Goal: Task Accomplishment & Management: Use online tool/utility

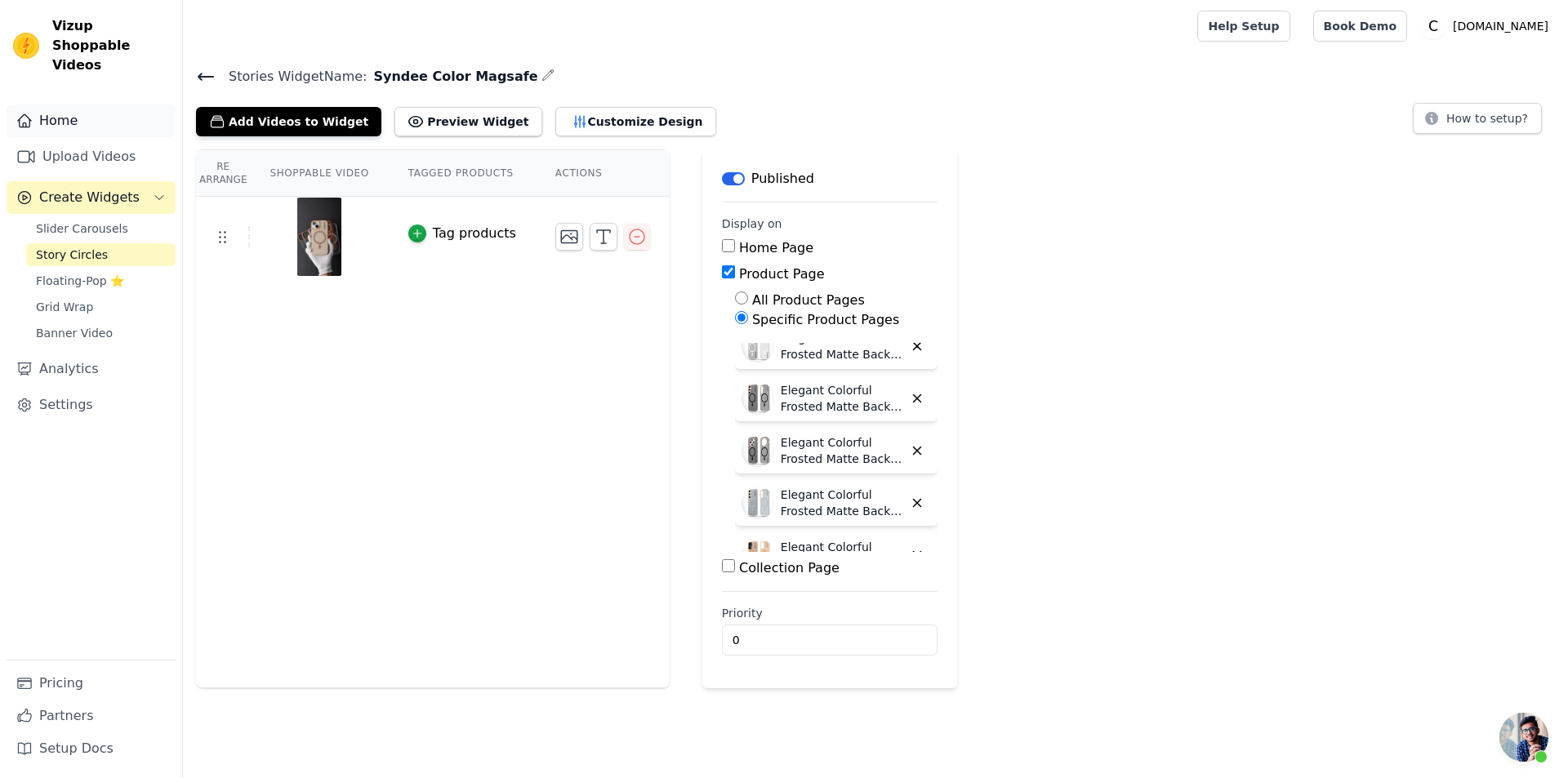
scroll to position [55, 0]
click at [200, 83] on icon at bounding box center [205, 76] width 20 height 20
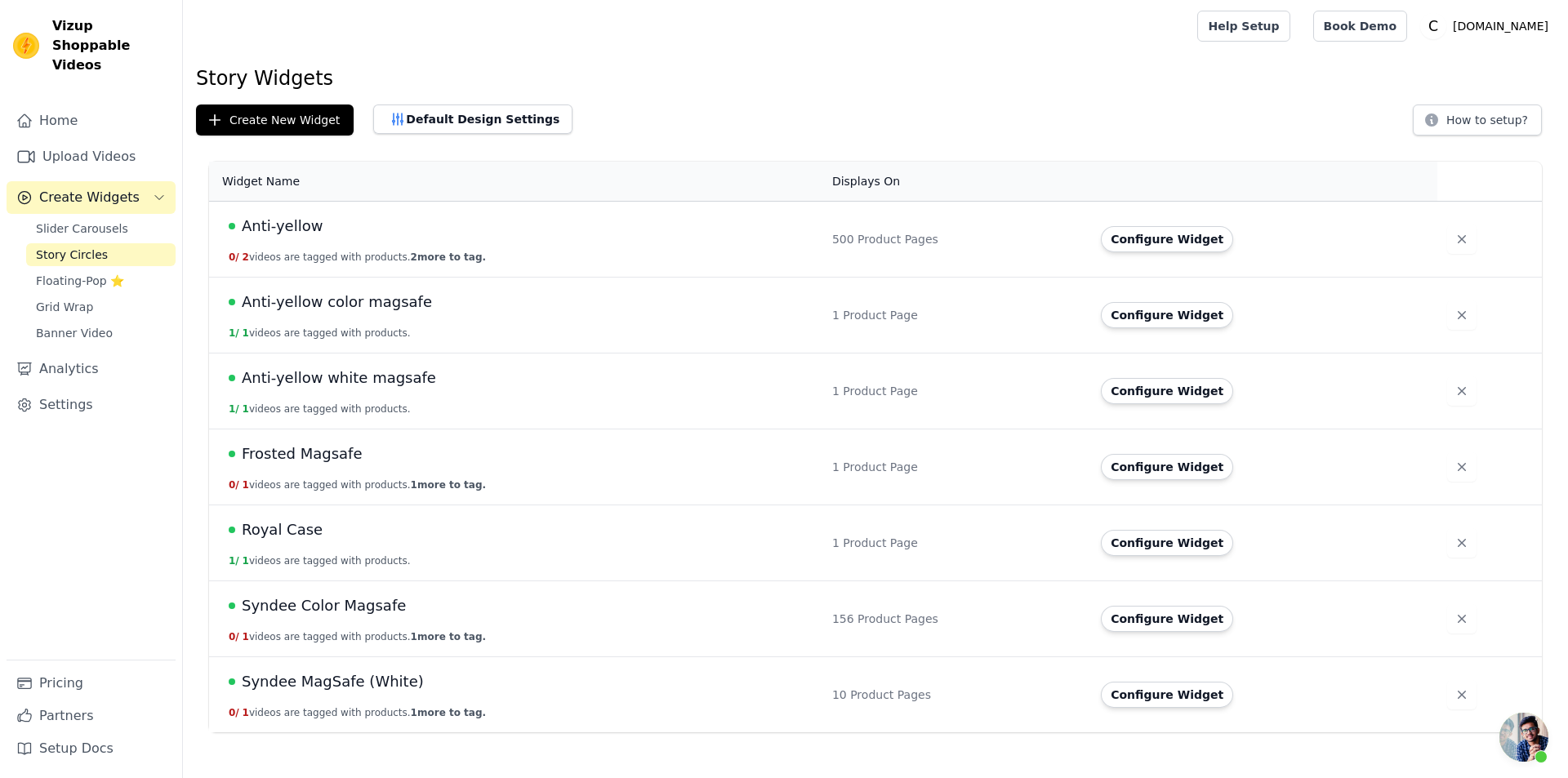
click at [235, 382] on div "Anti-yellow white magsafe" at bounding box center [520, 378] width 584 height 23
click at [238, 411] on span "1 /" at bounding box center [234, 408] width 10 height 11
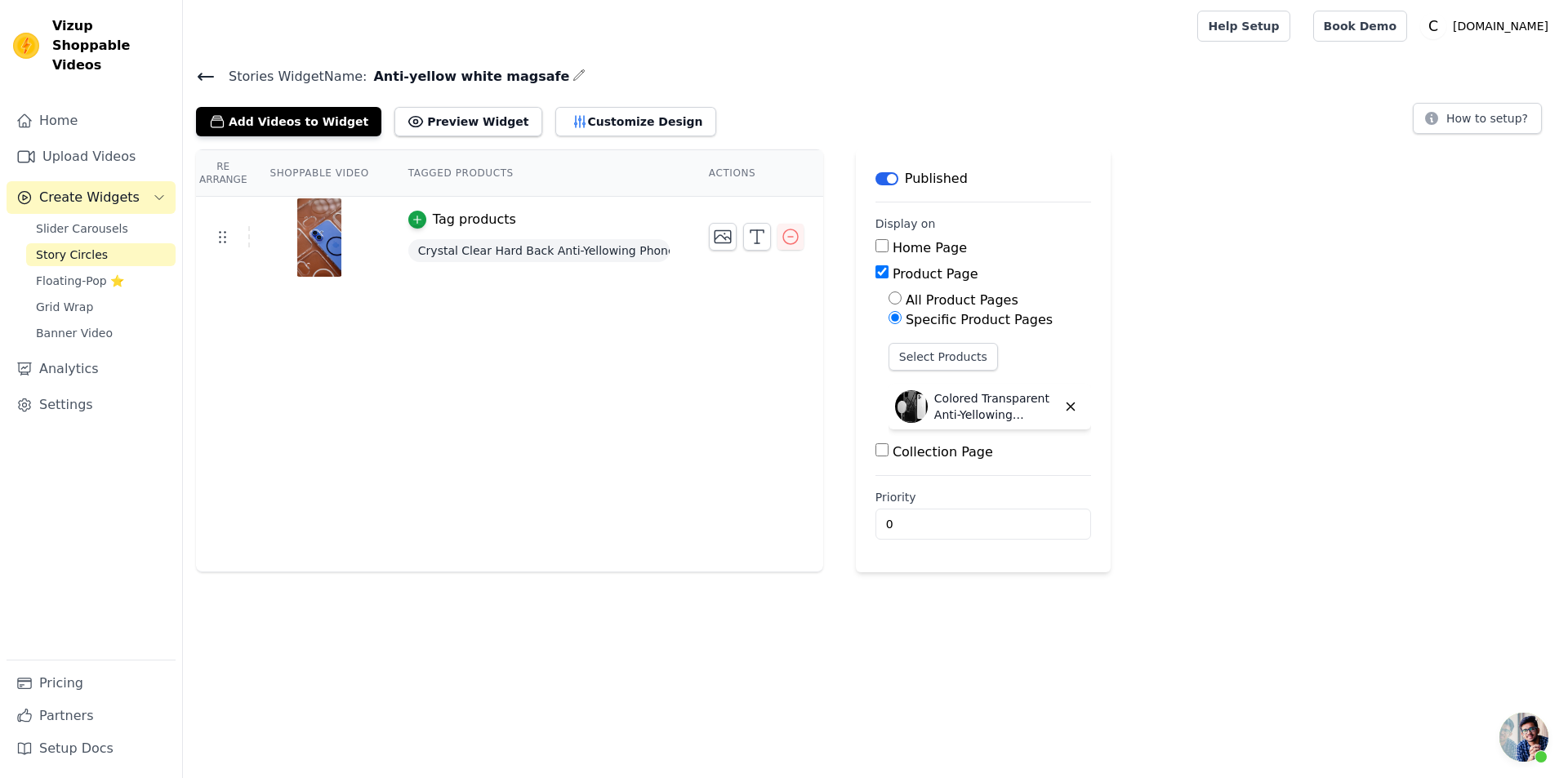
click at [485, 253] on span "Crystal Clear Hard Back Anti-Yellowing Phone Case For Redmi Note 14 SE 5G" at bounding box center [539, 250] width 261 height 23
click at [713, 239] on icon "button" at bounding box center [723, 236] width 20 height 20
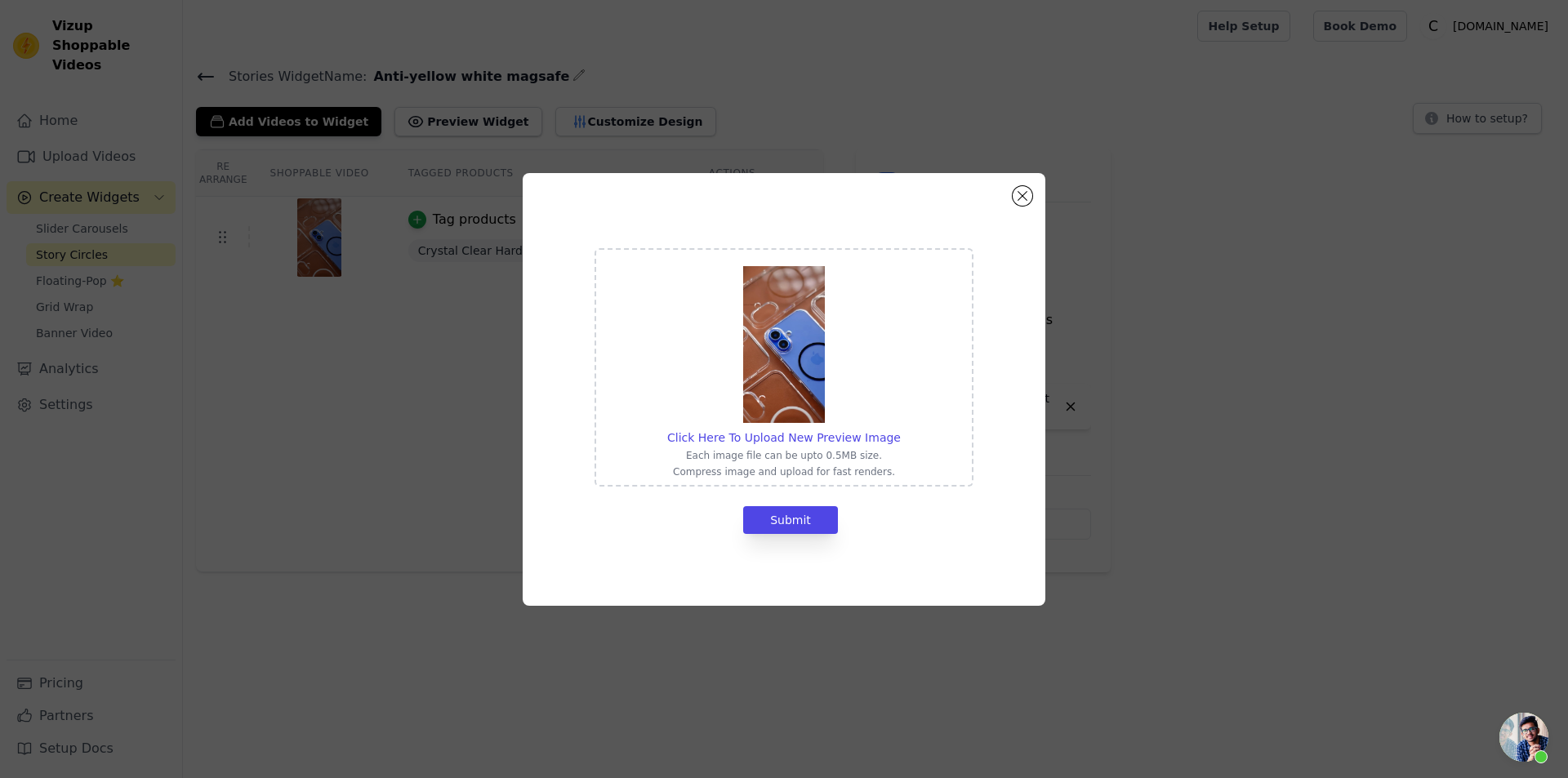
click at [774, 389] on img at bounding box center [784, 344] width 81 height 157
click at [900, 428] on input "Click Here To Upload New Preview Image Each image file can be upto 0.5MB size. …" at bounding box center [900, 428] width 1 height 1
click at [1024, 196] on button "Close modal" at bounding box center [1022, 196] width 20 height 20
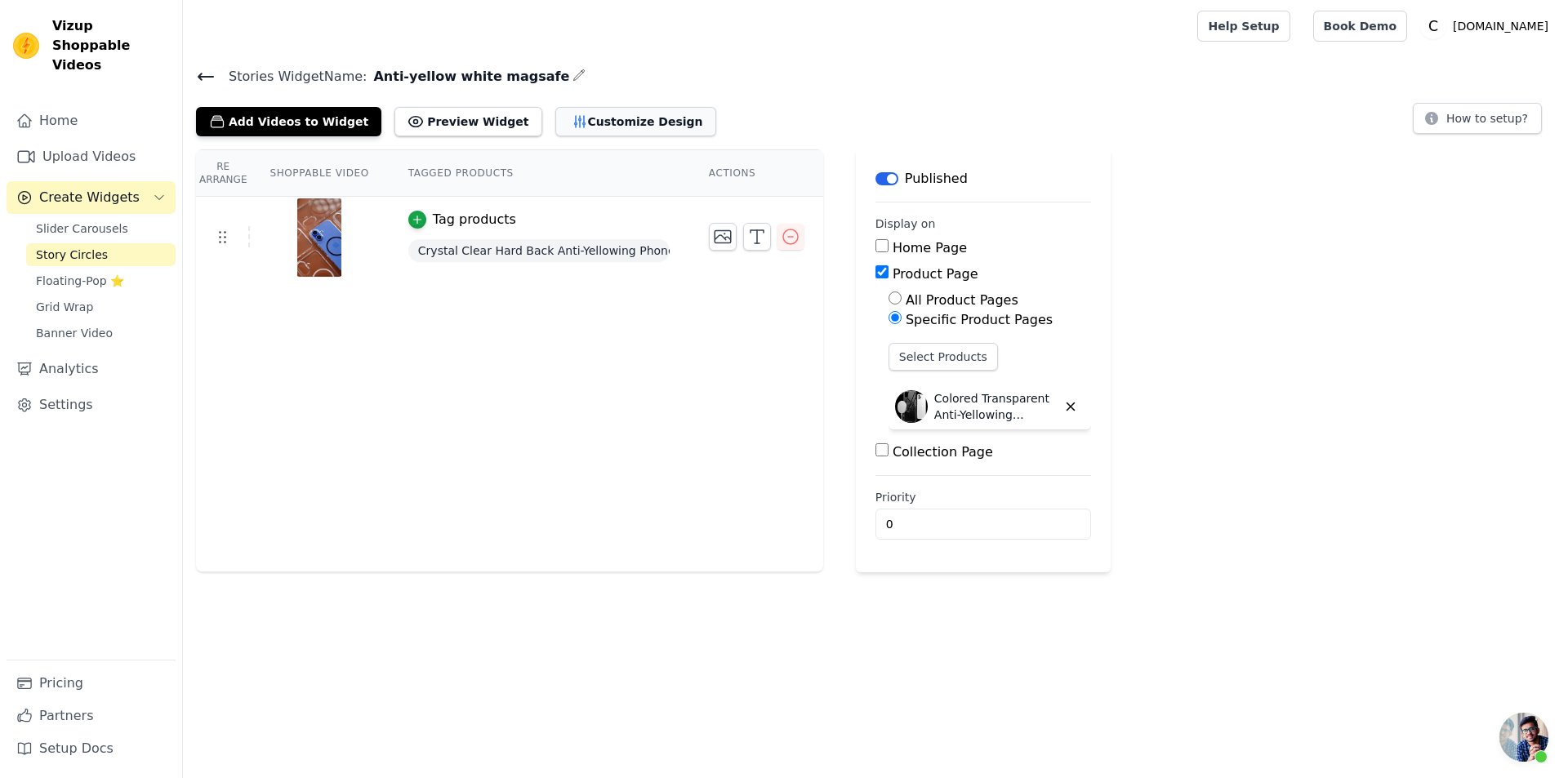
click at [572, 129] on button "Customize Design" at bounding box center [636, 122] width 161 height 29
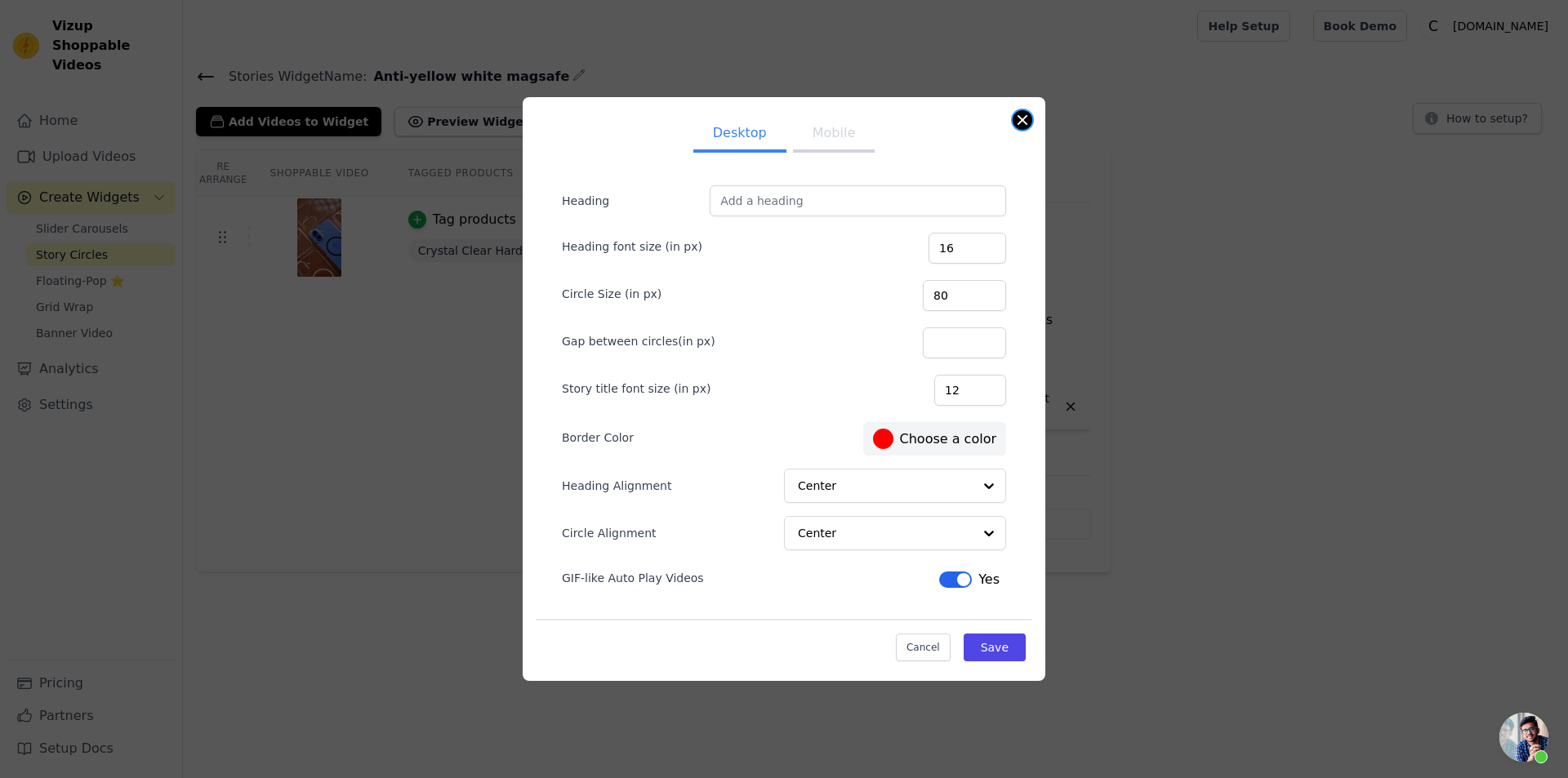
click at [1030, 113] on div "Desktop Mobile Heading Heading font size (in px) 16 Circle Size (in px) 80 Gap …" at bounding box center [784, 389] width 523 height 584
click at [843, 143] on button "Mobile" at bounding box center [833, 135] width 81 height 36
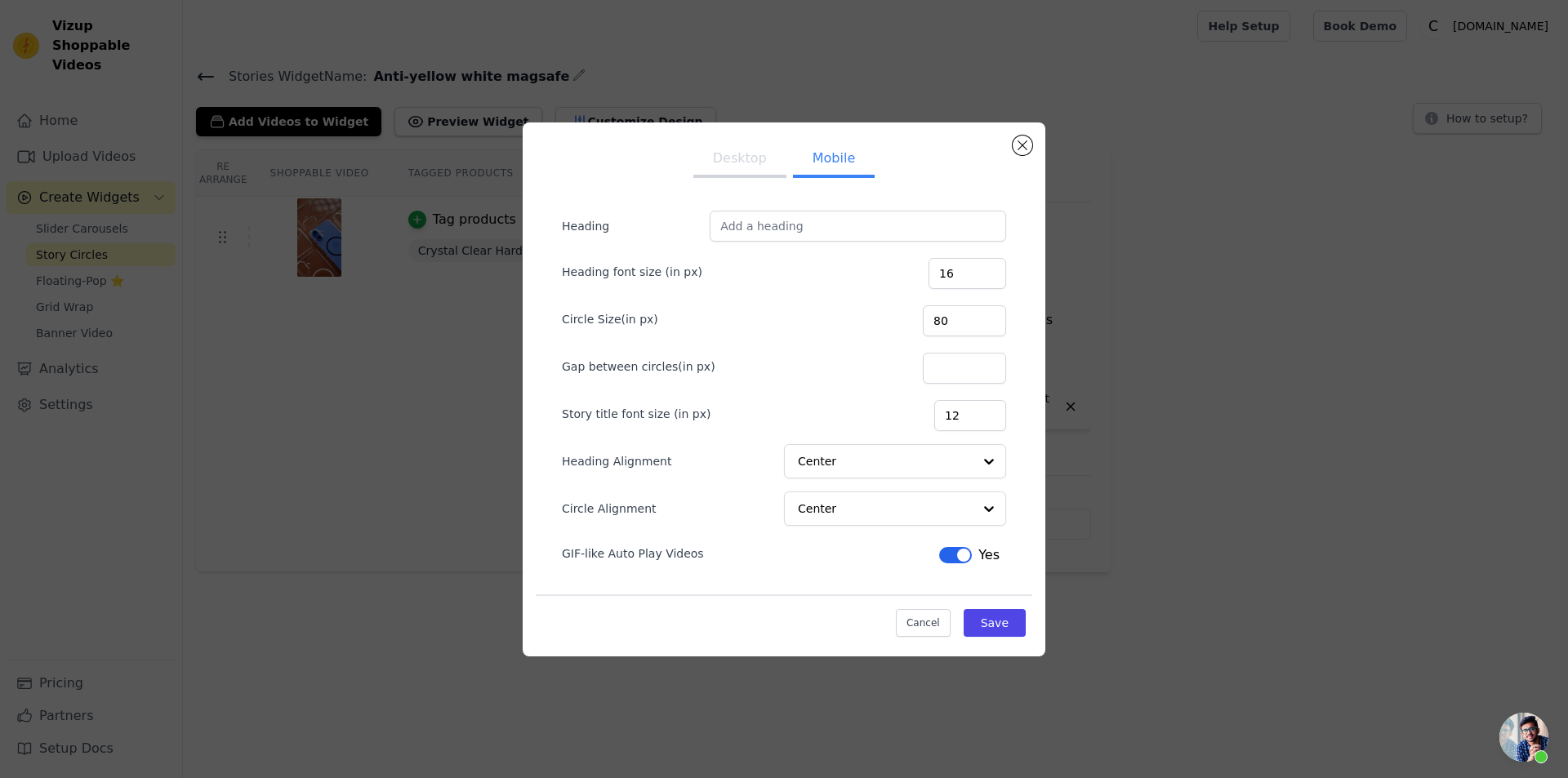
click at [762, 165] on button "Desktop" at bounding box center [740, 160] width 93 height 36
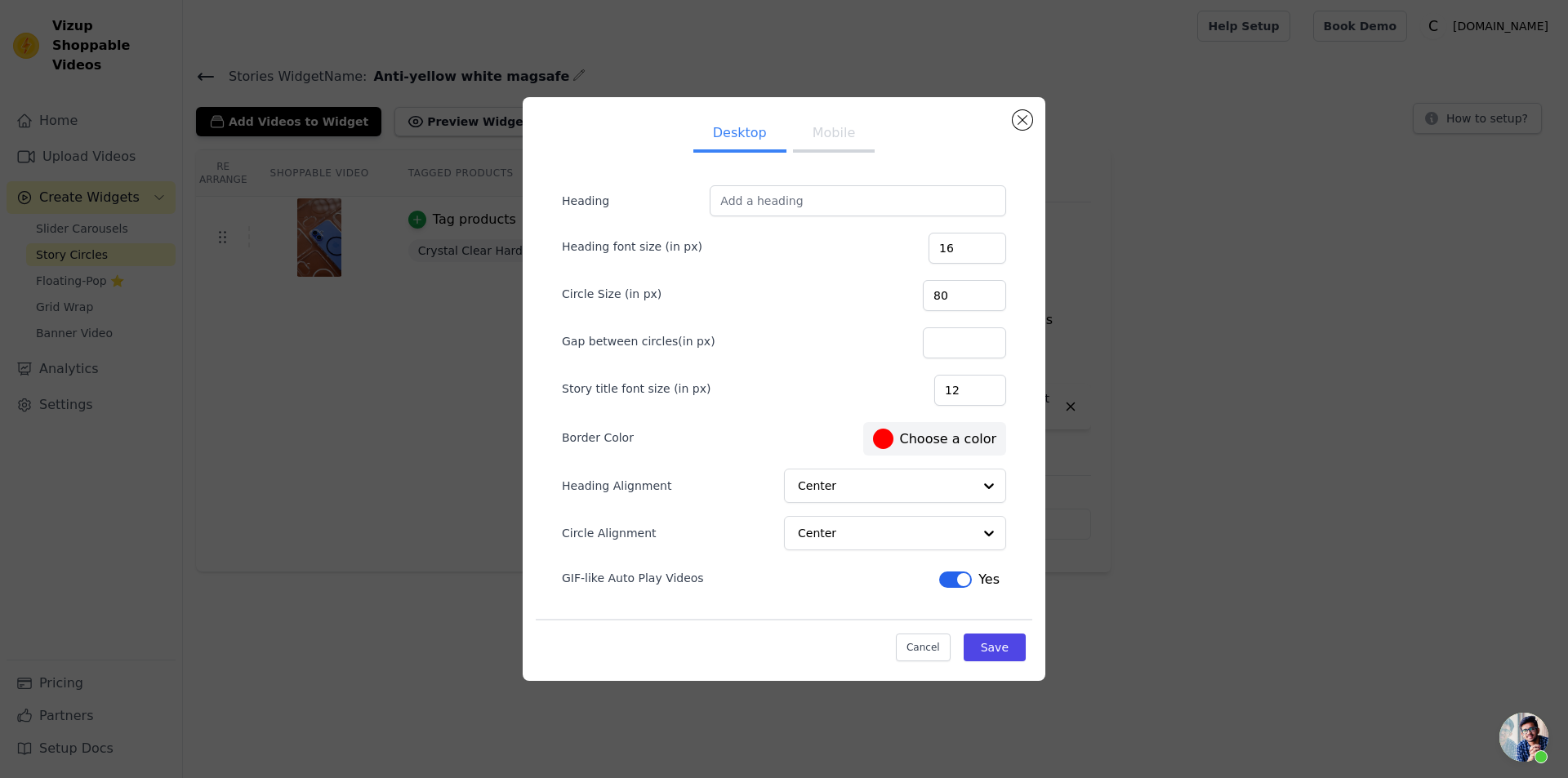
click at [832, 144] on button "Mobile" at bounding box center [833, 135] width 81 height 36
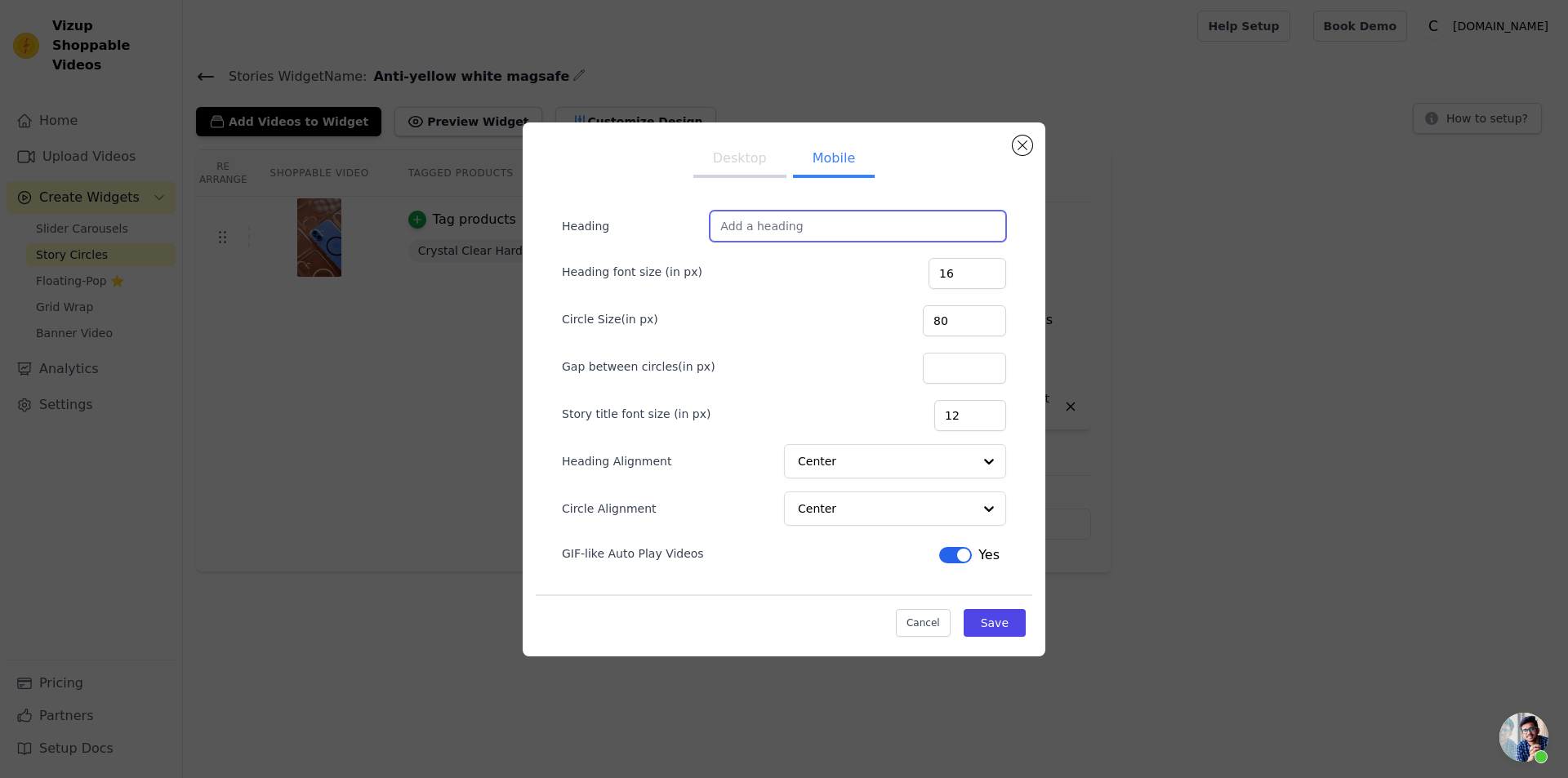
click at [755, 224] on input "Heading" at bounding box center [858, 226] width 297 height 31
type input "Color Syndee"
click at [1013, 627] on button "Save" at bounding box center [994, 623] width 62 height 28
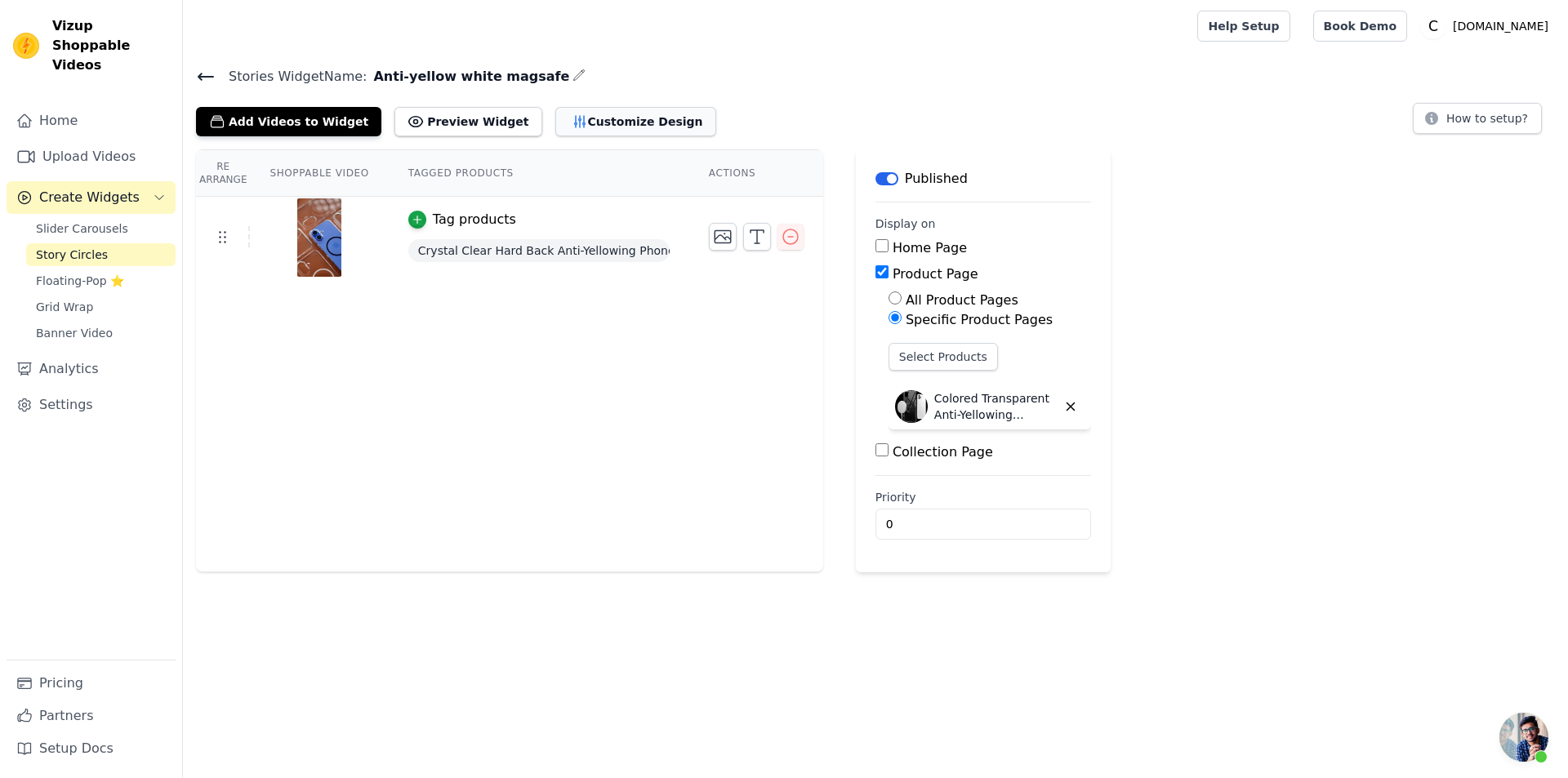
click at [557, 114] on button "Customize Design" at bounding box center [636, 122] width 161 height 29
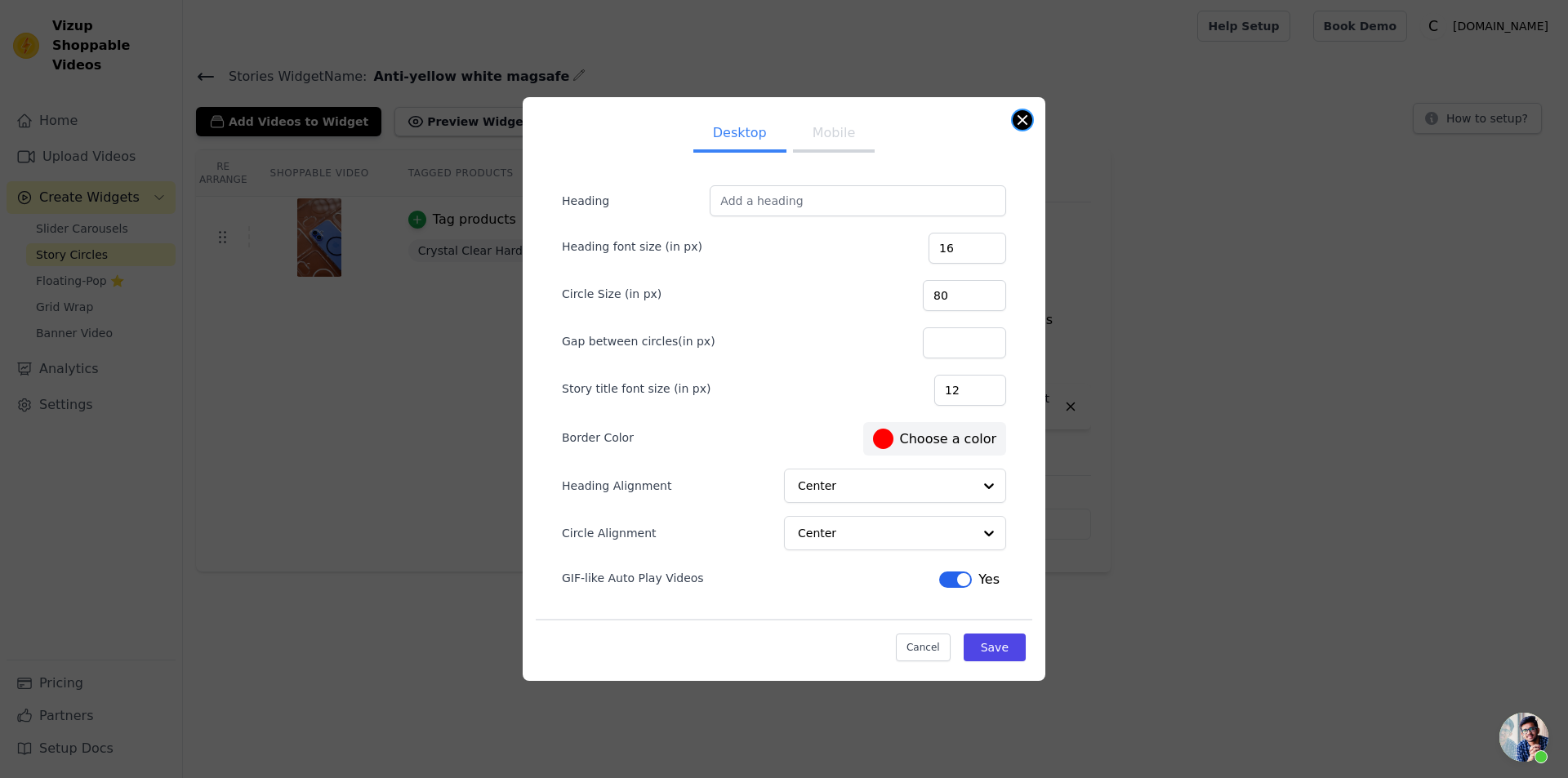
click at [1025, 119] on button "Close modal" at bounding box center [1022, 119] width 20 height 20
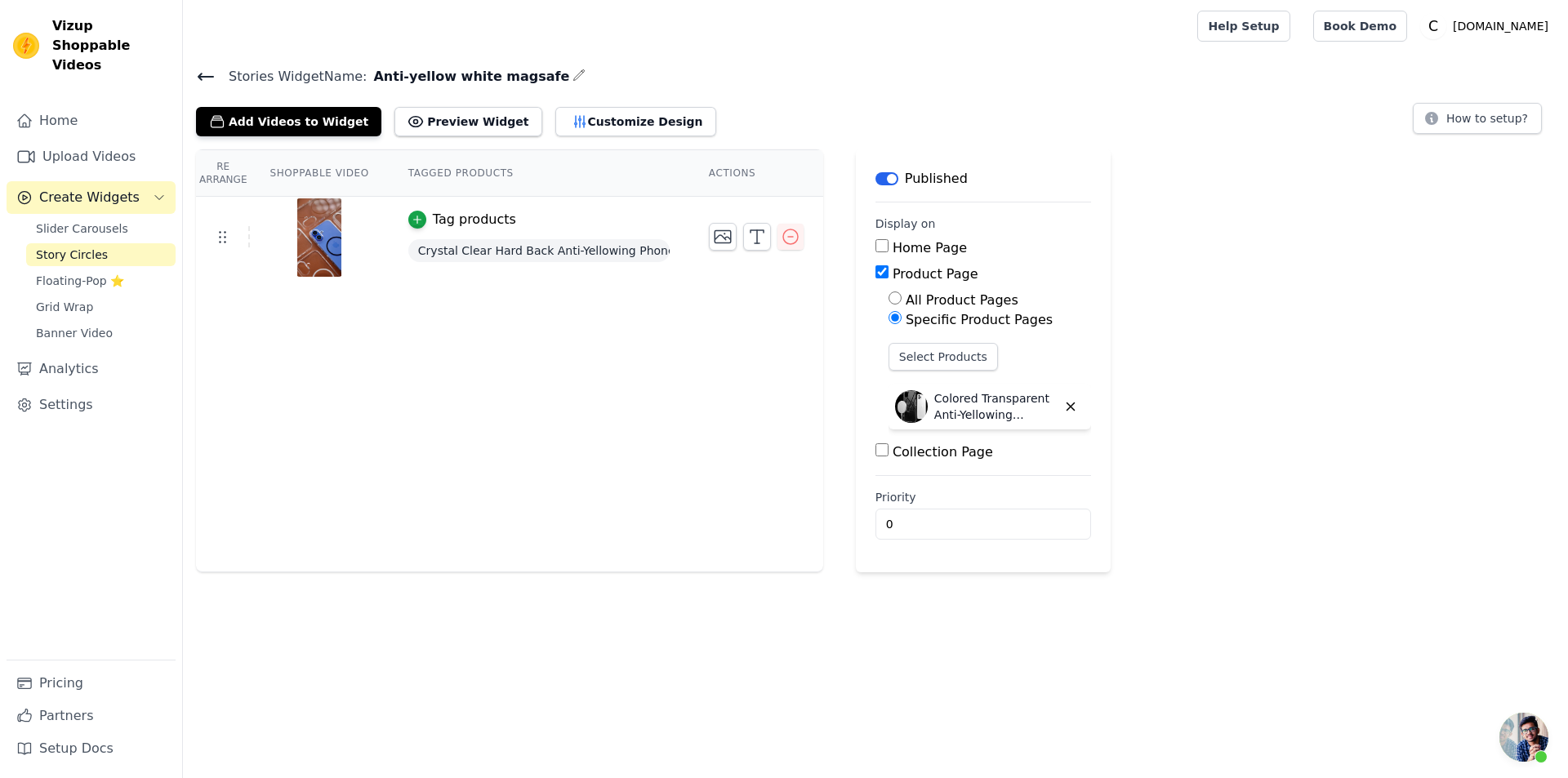
click at [196, 78] on icon at bounding box center [205, 76] width 20 height 20
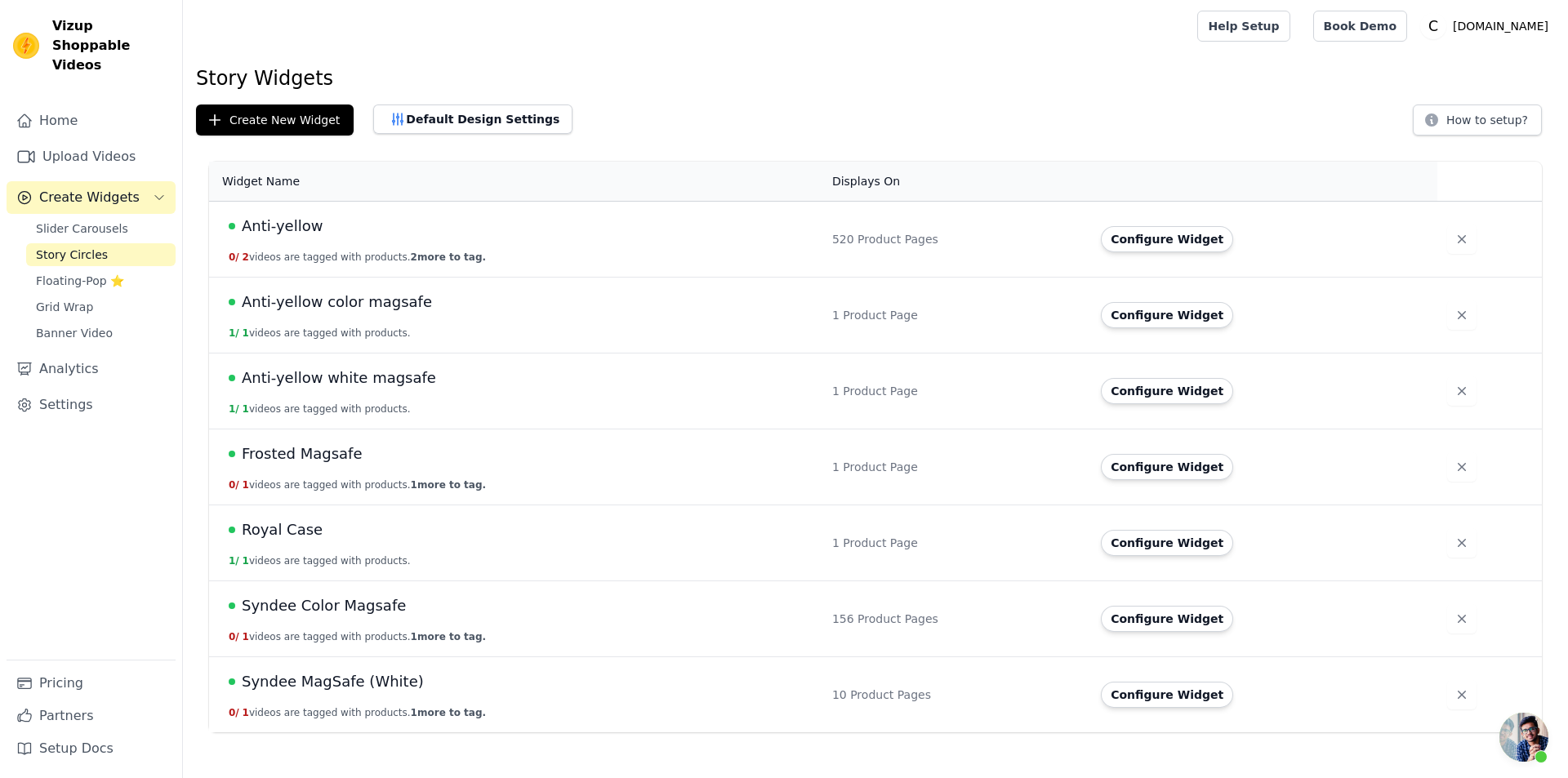
click at [314, 607] on span "Syndee Color Magsafe" at bounding box center [324, 606] width 164 height 23
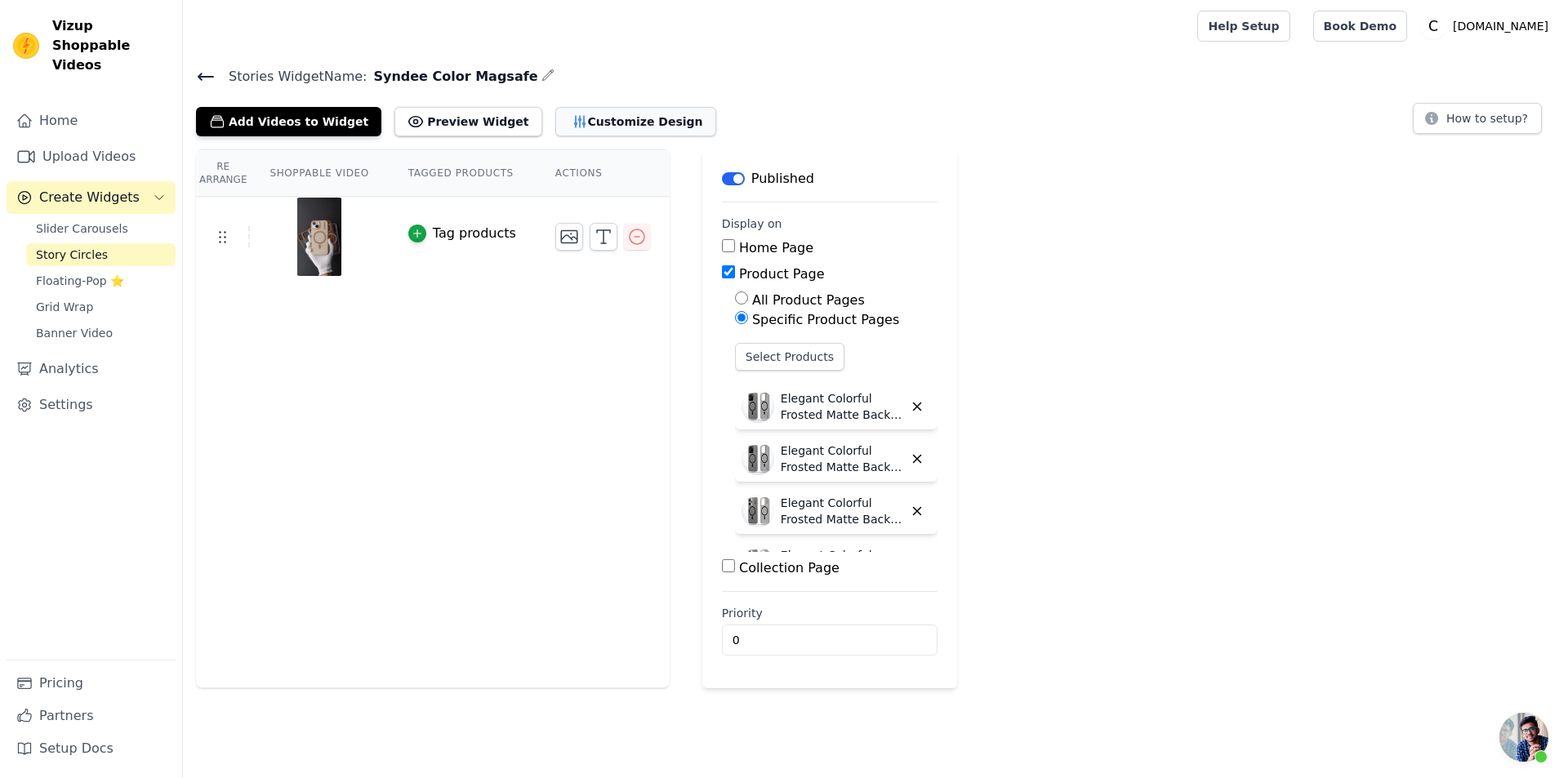
click at [557, 127] on button "Customize Design" at bounding box center [636, 122] width 161 height 29
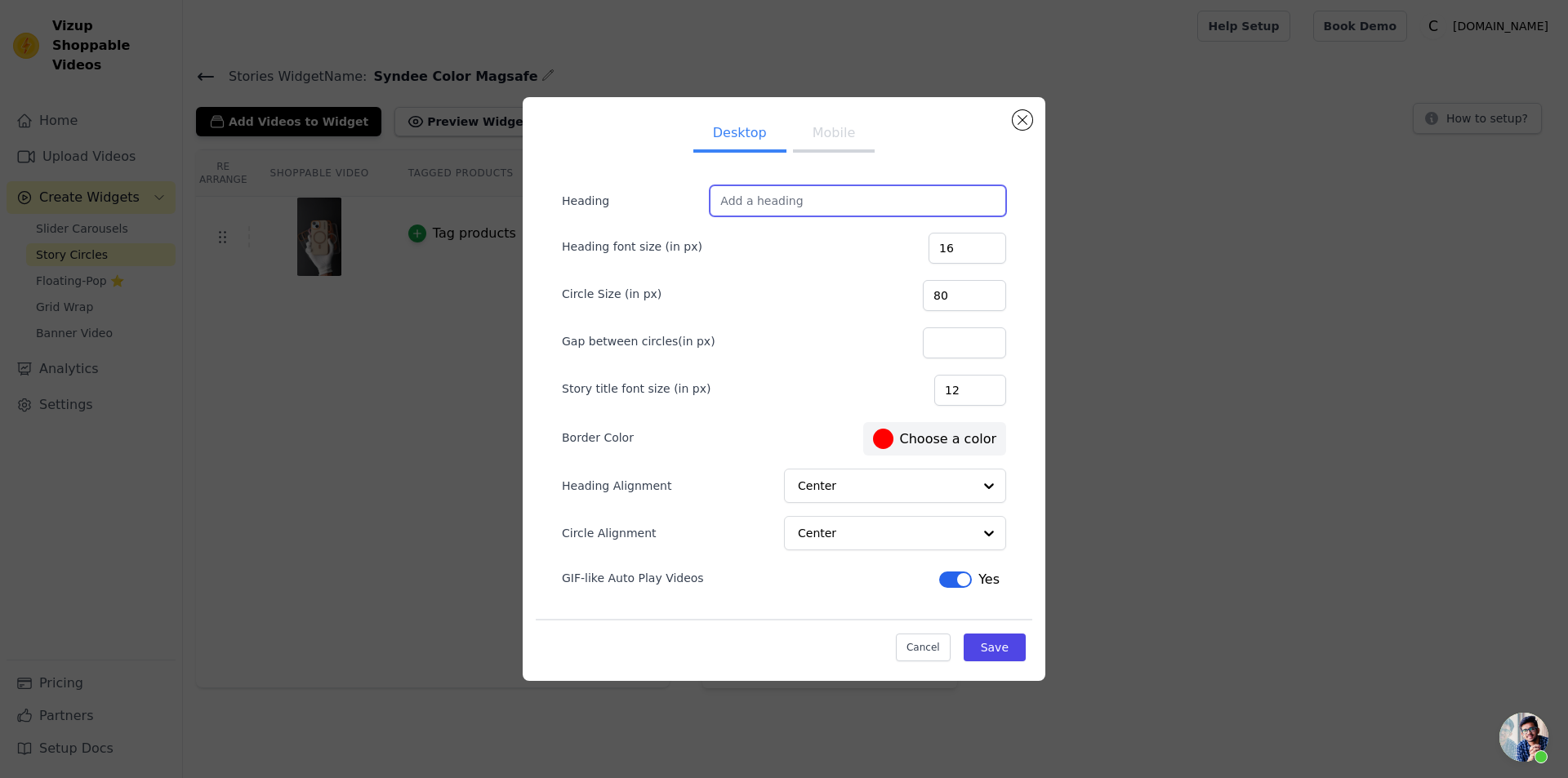
click at [774, 195] on input "Heading" at bounding box center [858, 201] width 297 height 31
click at [774, 190] on input "Color Syndee" at bounding box center [858, 201] width 297 height 31
type input "Color Syndee"
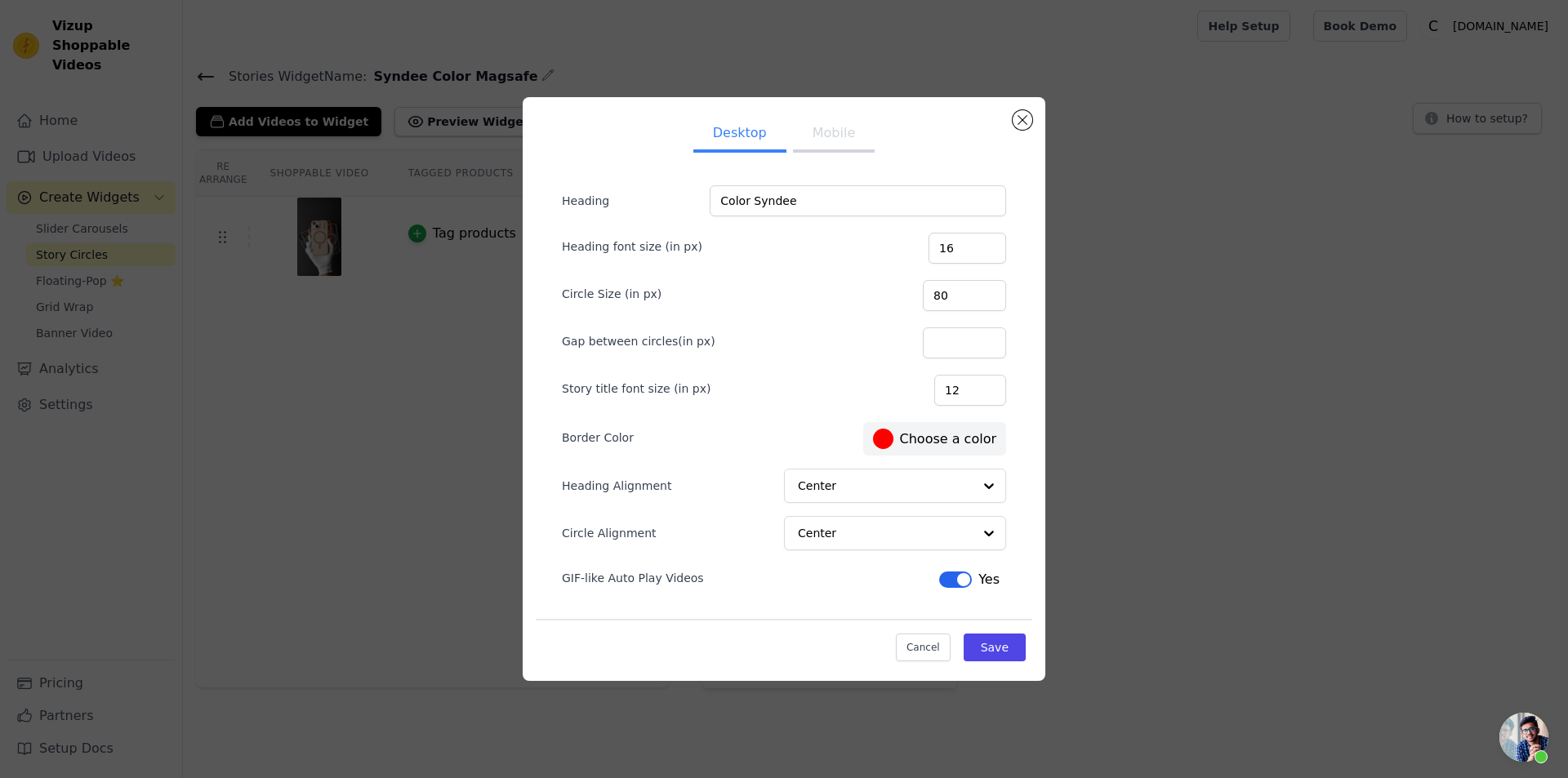
click at [831, 130] on button "Mobile" at bounding box center [833, 135] width 81 height 36
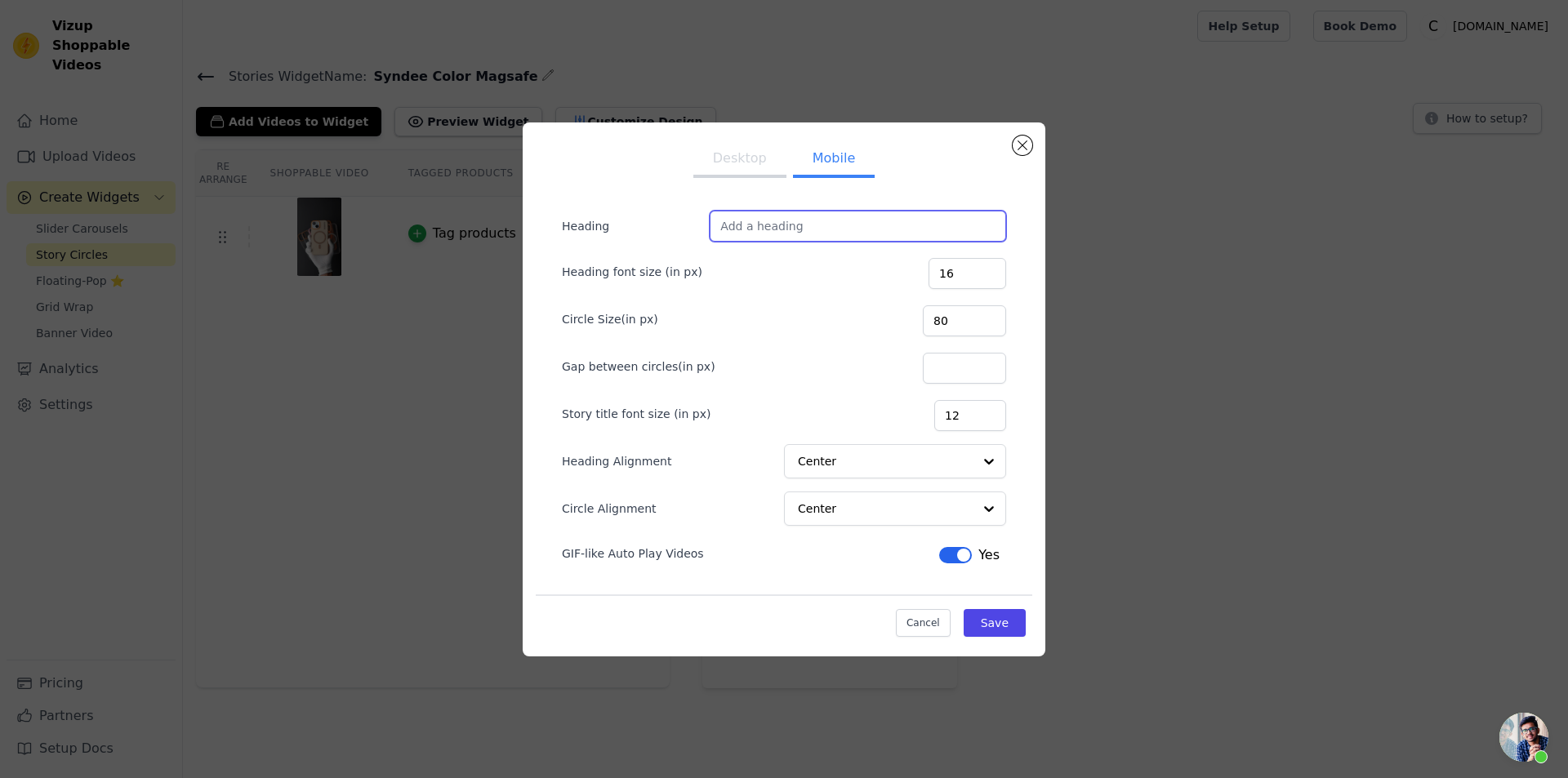
click at [816, 219] on input "Heading" at bounding box center [858, 226] width 297 height 31
paste input "Color Syndee"
type input "Color Syndee"
click at [735, 163] on button "Desktop" at bounding box center [740, 160] width 93 height 36
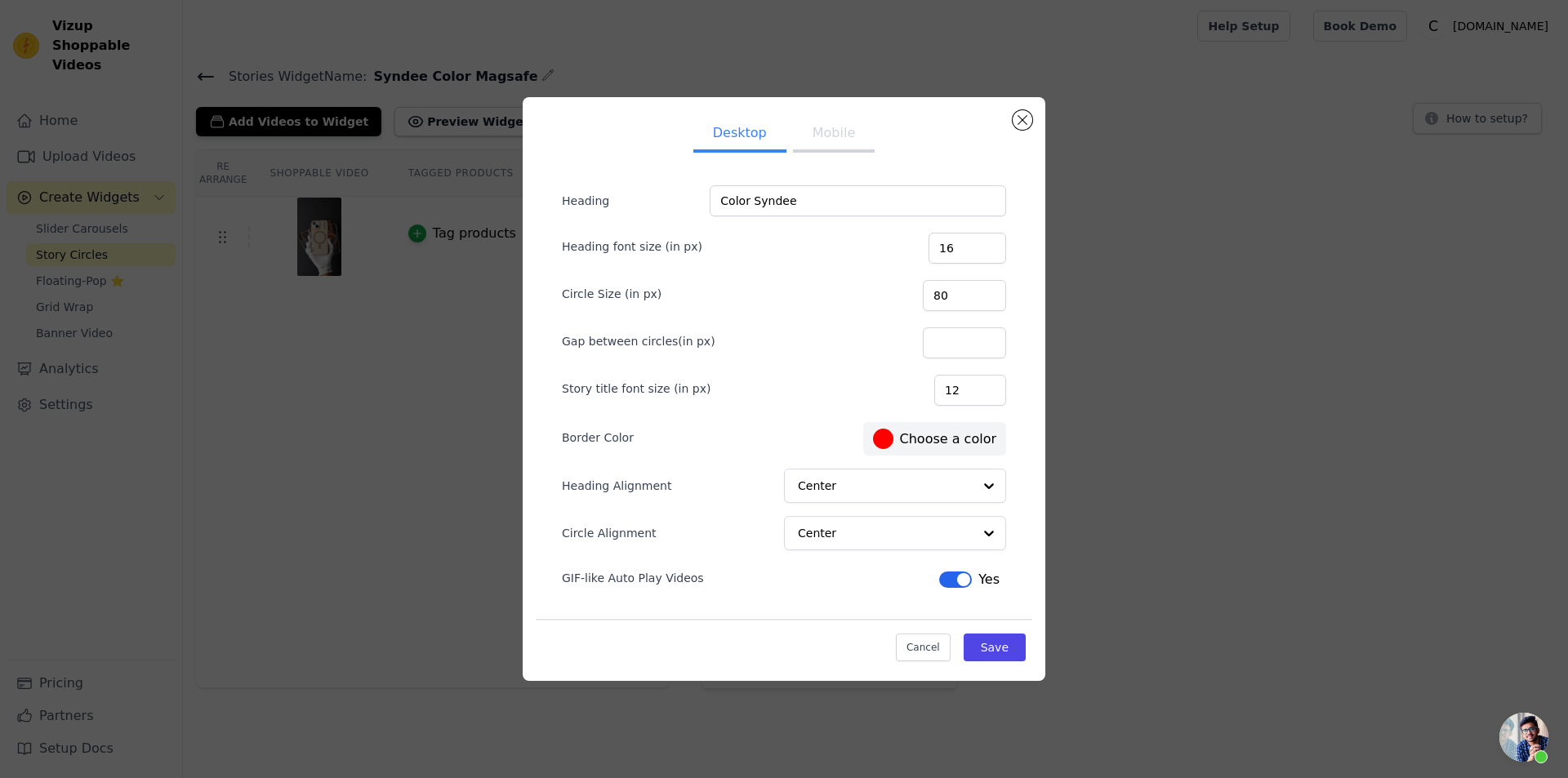
click at [837, 138] on button "Mobile" at bounding box center [833, 135] width 81 height 36
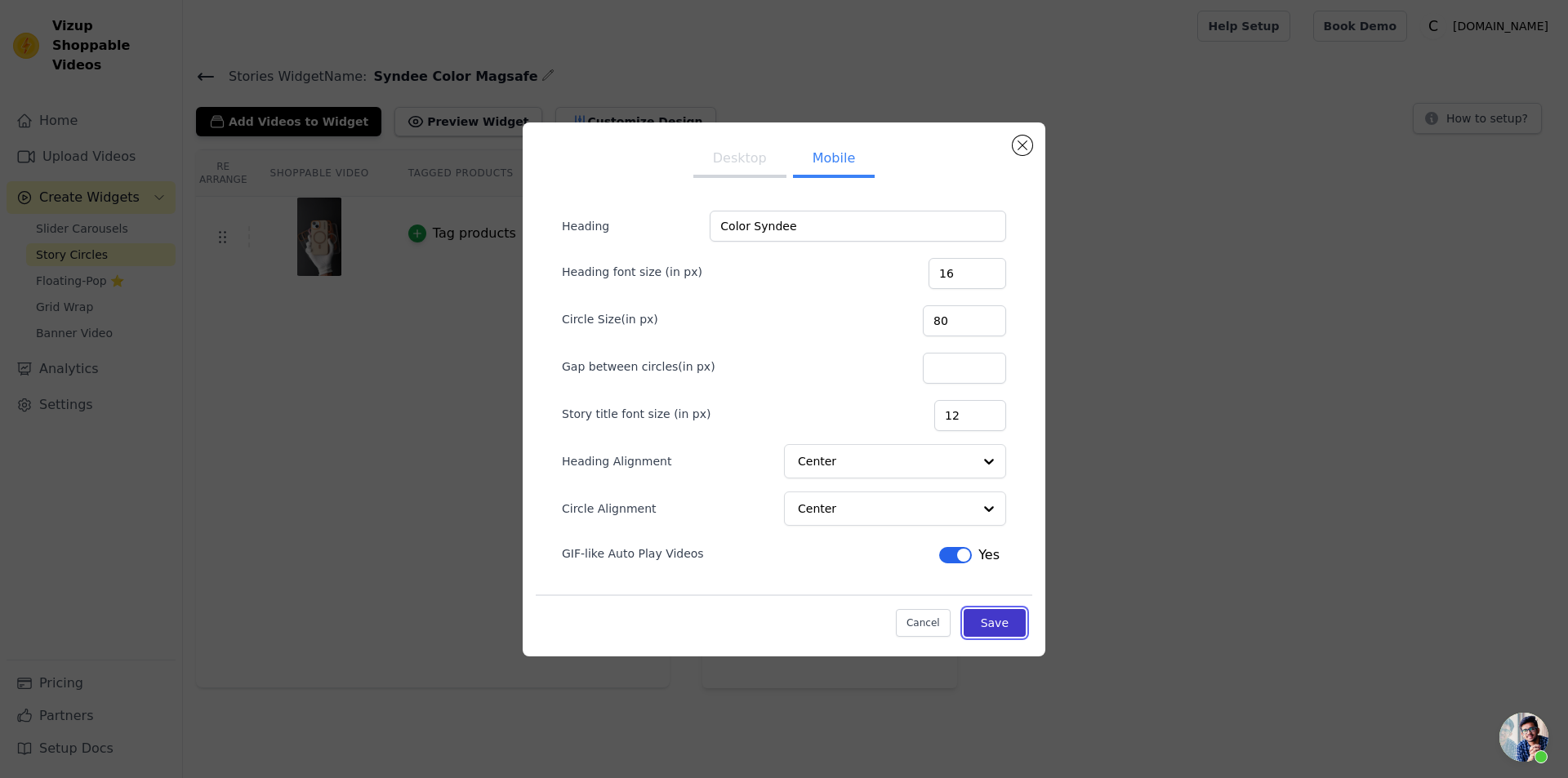
click at [1000, 626] on button "Save" at bounding box center [994, 623] width 62 height 28
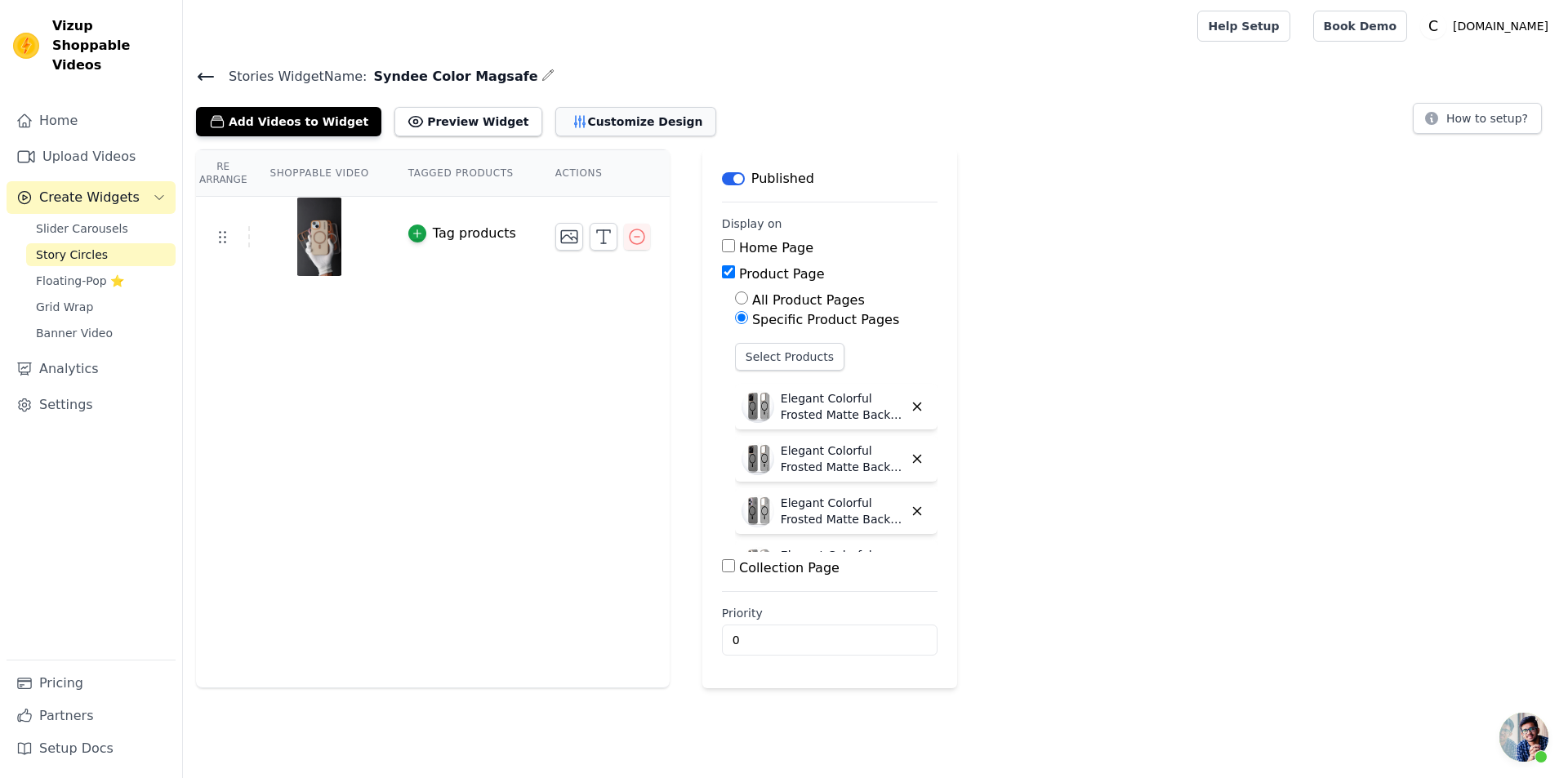
click at [556, 125] on button "Customize Design" at bounding box center [636, 122] width 161 height 29
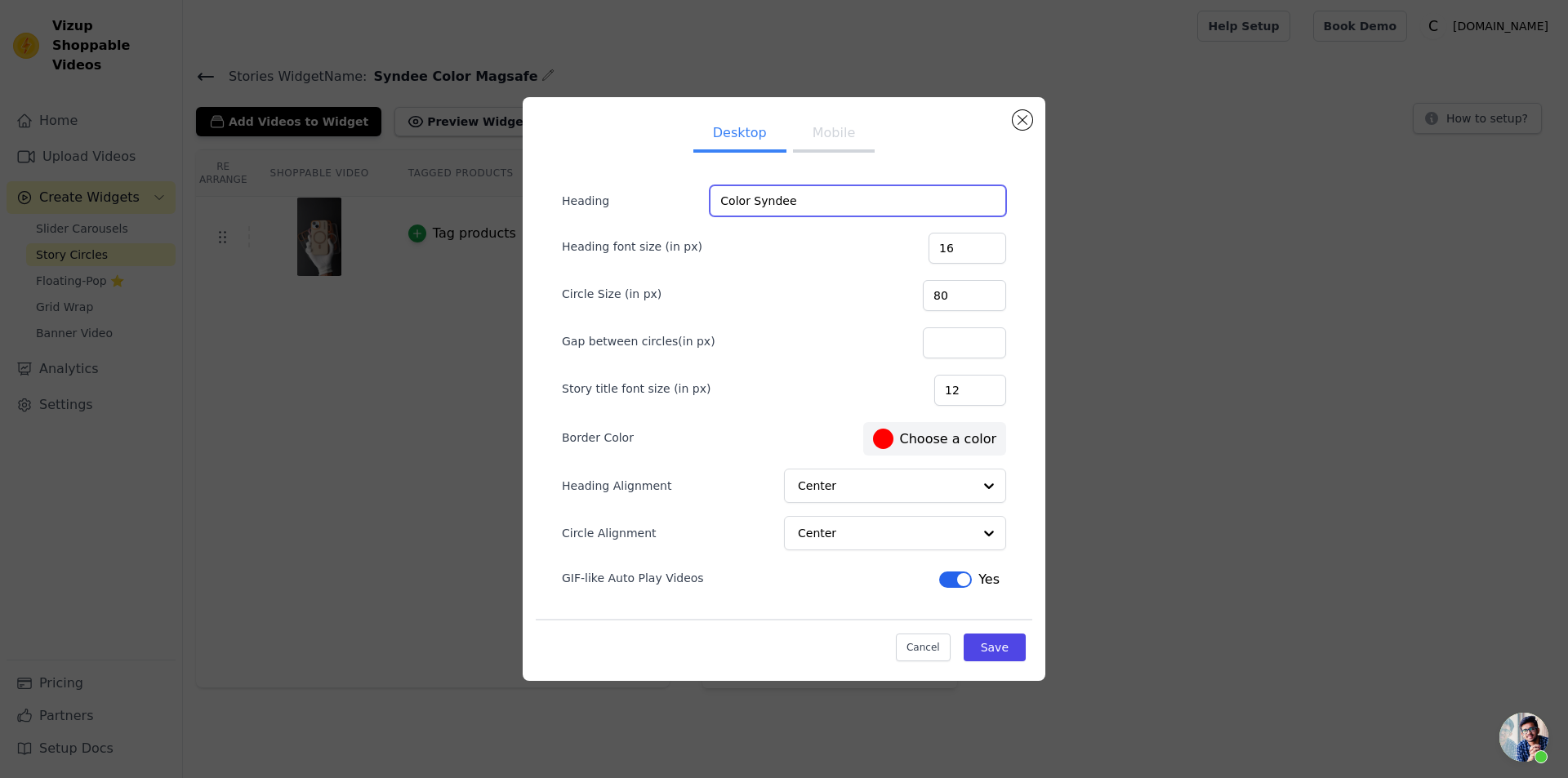
drag, startPoint x: 811, startPoint y: 202, endPoint x: 673, endPoint y: 197, distance: 138.1
click at [673, 197] on div "Heading Color Syndee" at bounding box center [783, 201] width 444 height 31
click at [1002, 658] on button "Save" at bounding box center [994, 647] width 62 height 28
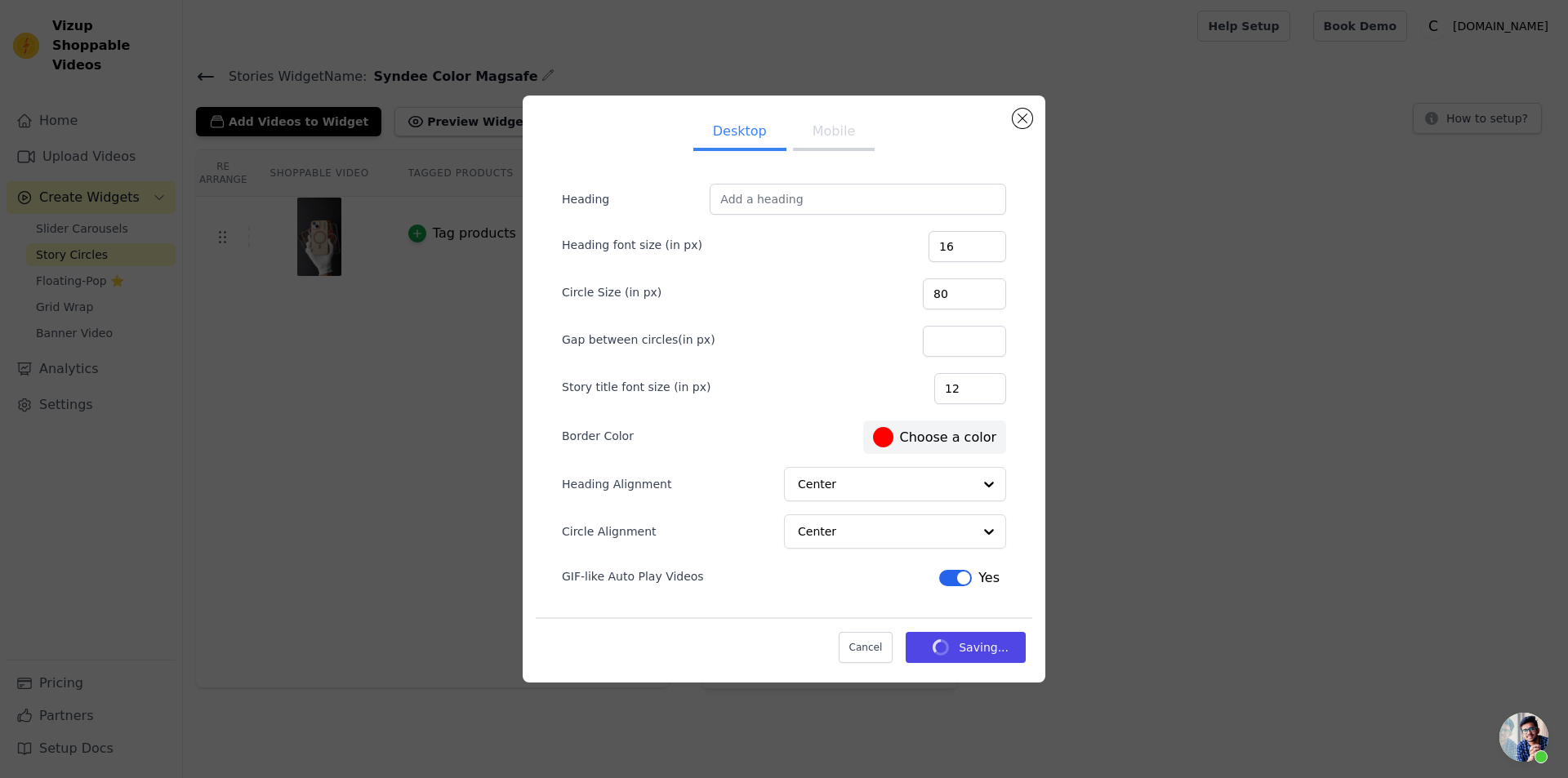
click at [824, 138] on button "Mobile" at bounding box center [833, 133] width 81 height 36
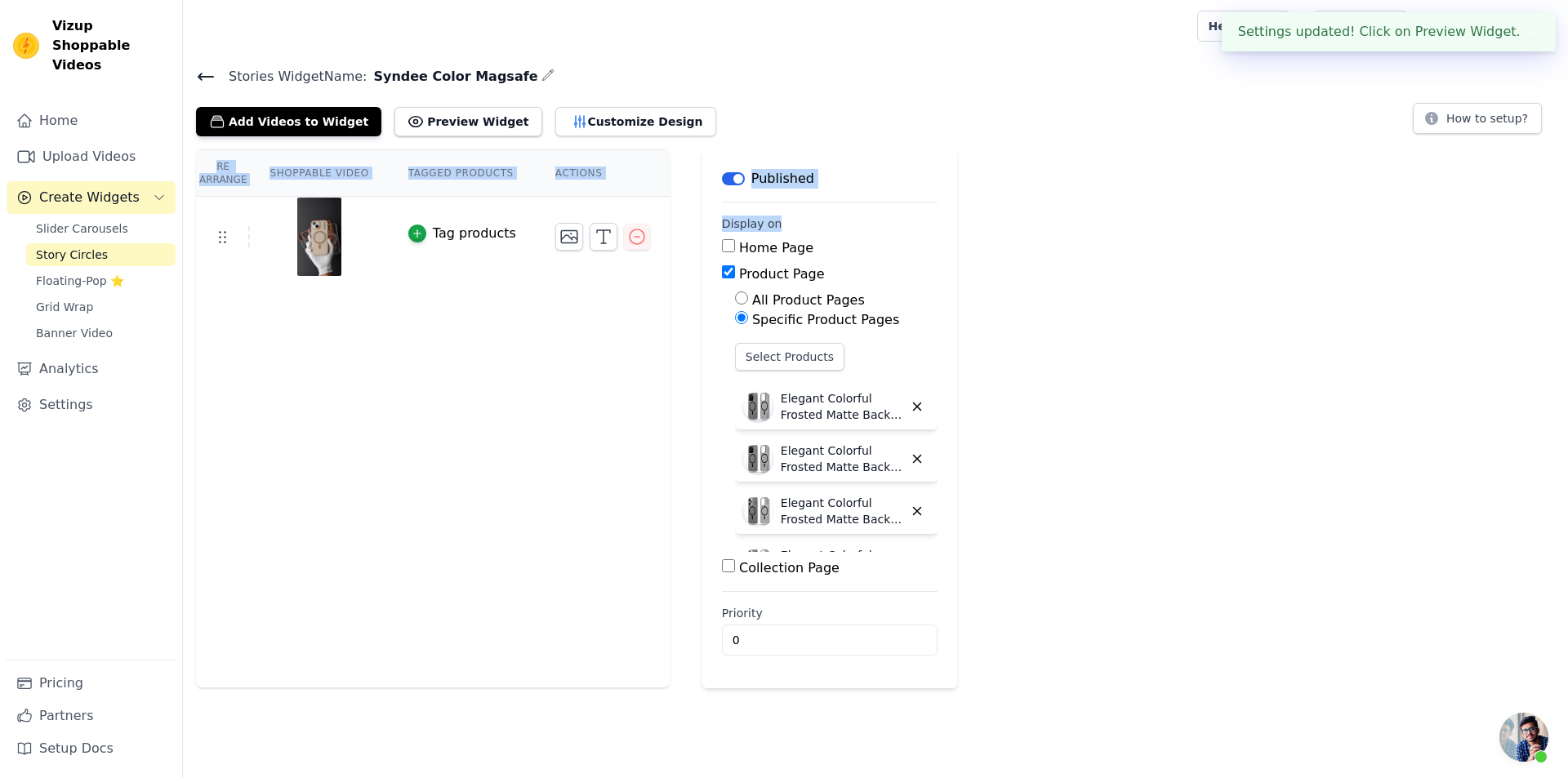
drag, startPoint x: 824, startPoint y: 217, endPoint x: 654, endPoint y: 209, distance: 170.2
click at [654, 209] on div "Re Arrange Shoppable Video Tagged Products Actions Tag products Save Videos In …" at bounding box center [875, 419] width 1385 height 539
click at [573, 137] on div "Stories Widget Name: Syndee Color Magsafe Add Videos to Widget Preview Widget C…" at bounding box center [875, 376] width 1385 height 623
click at [569, 127] on button "Customize Design" at bounding box center [636, 122] width 161 height 29
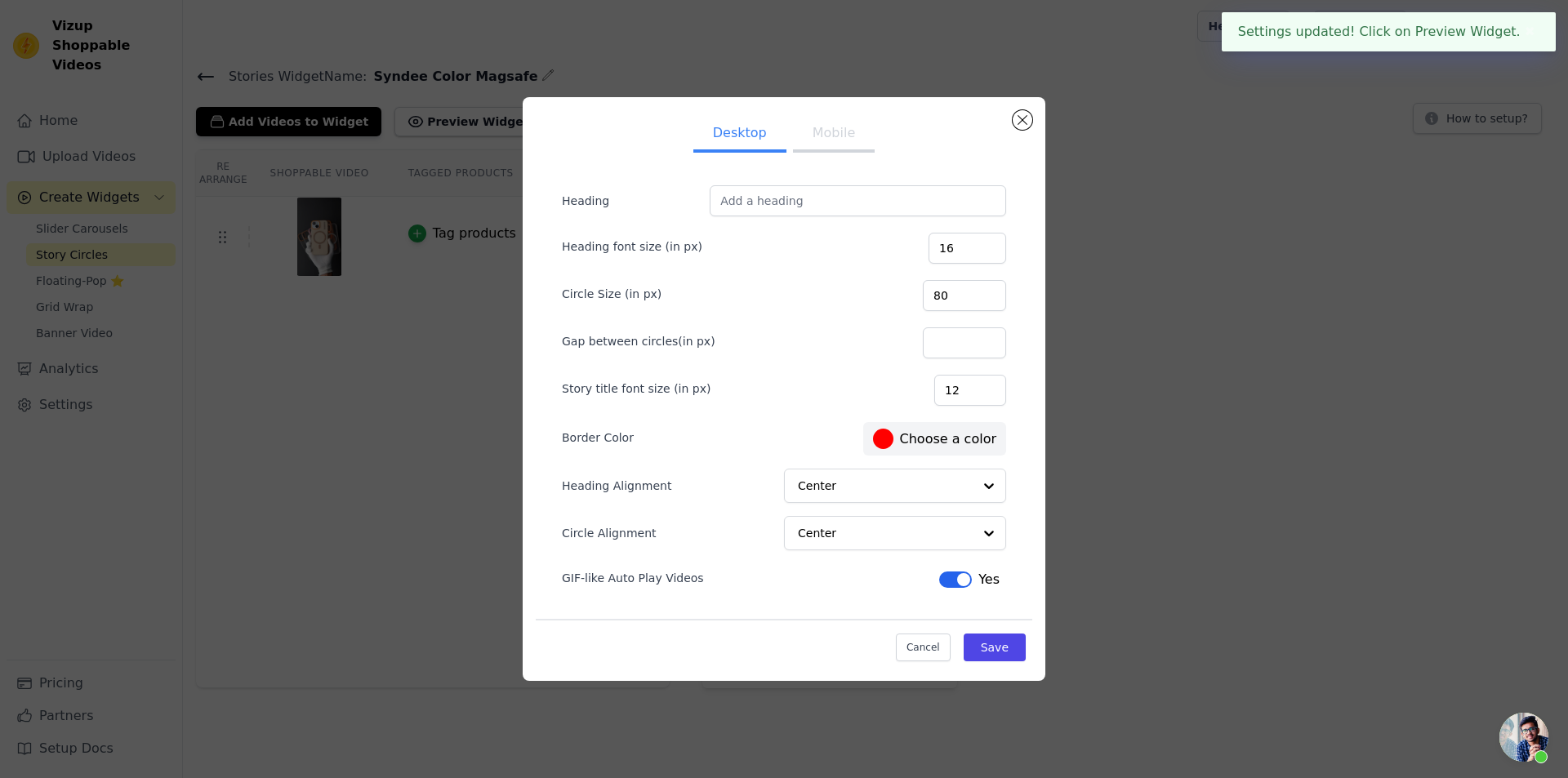
click at [831, 145] on button "Mobile" at bounding box center [833, 135] width 81 height 36
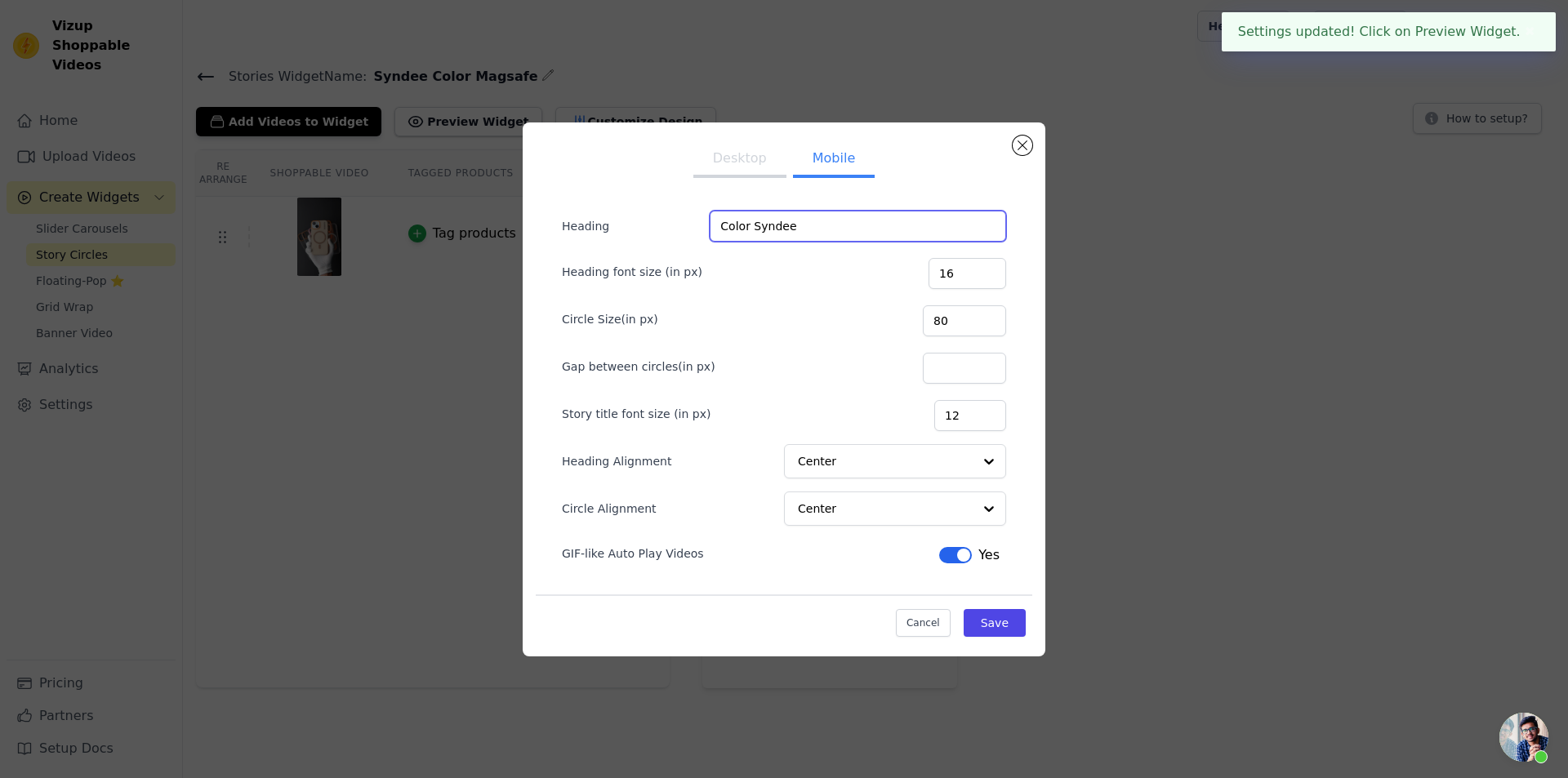
drag, startPoint x: 806, startPoint y: 214, endPoint x: 698, endPoint y: 219, distance: 108.1
click at [698, 219] on div "Heading Color Syndee" at bounding box center [783, 226] width 444 height 31
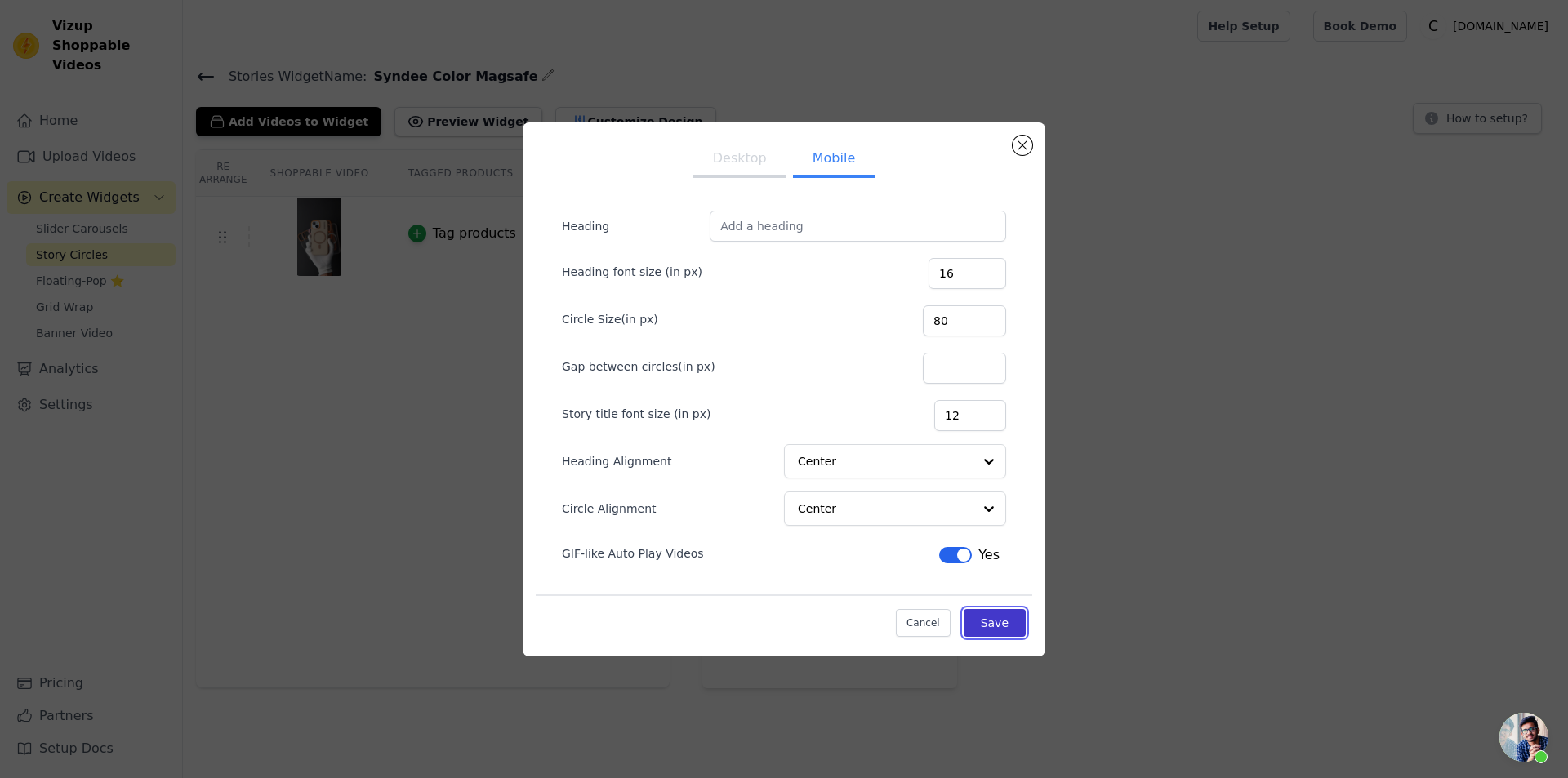
click at [1004, 629] on button "Save" at bounding box center [994, 623] width 62 height 28
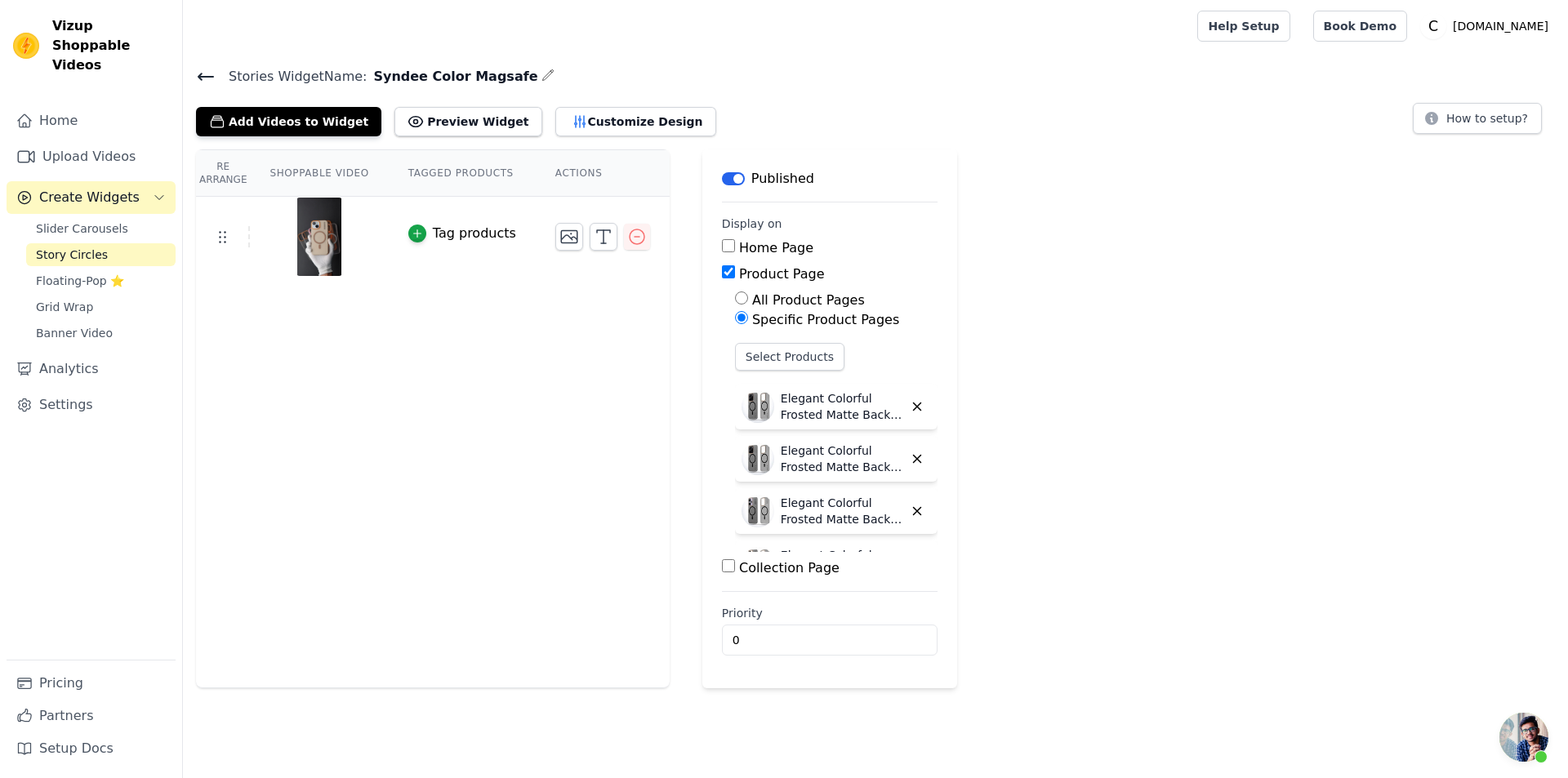
click at [207, 80] on icon at bounding box center [205, 76] width 20 height 20
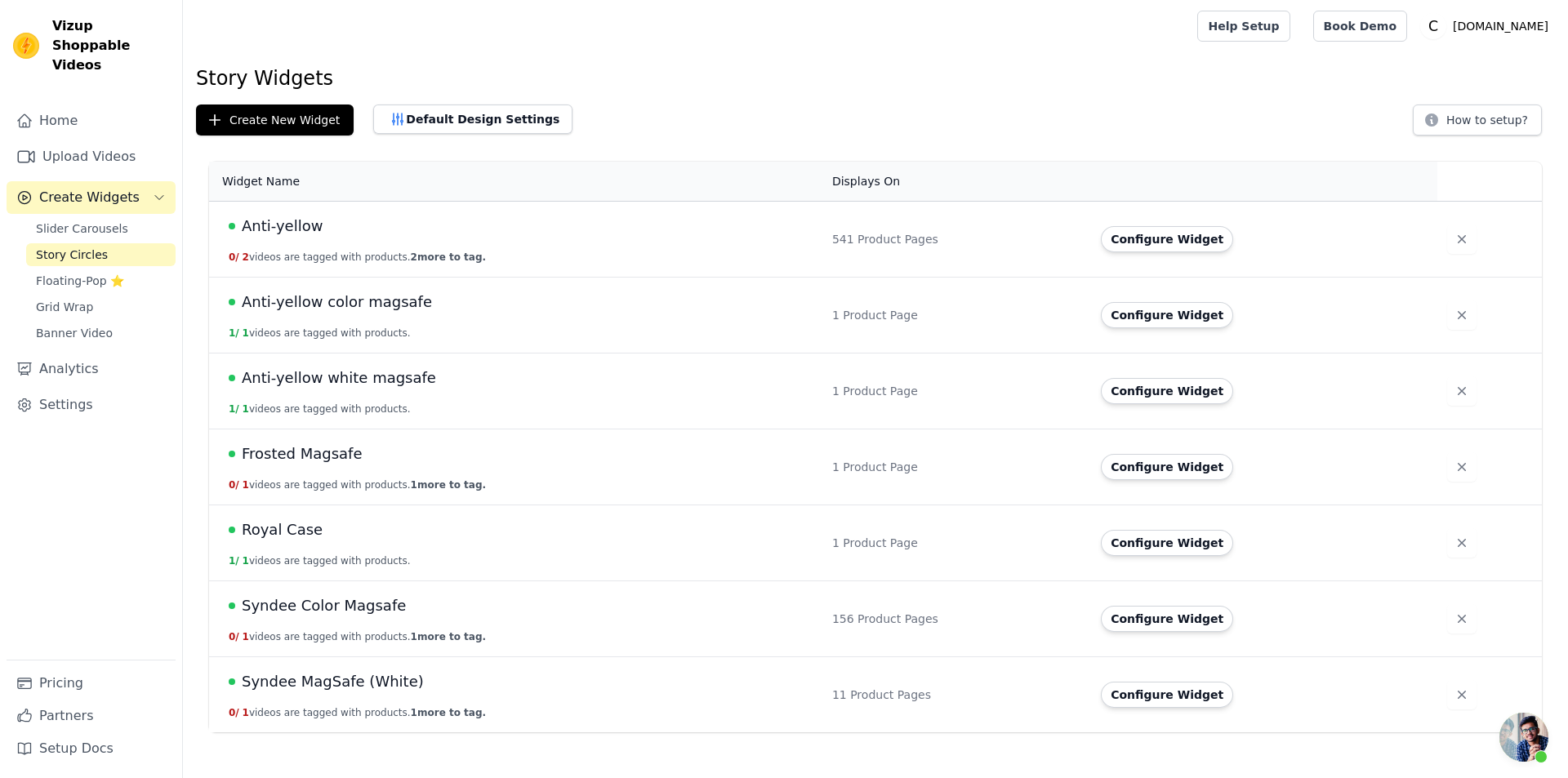
click at [237, 335] on span "1 /" at bounding box center [234, 332] width 10 height 11
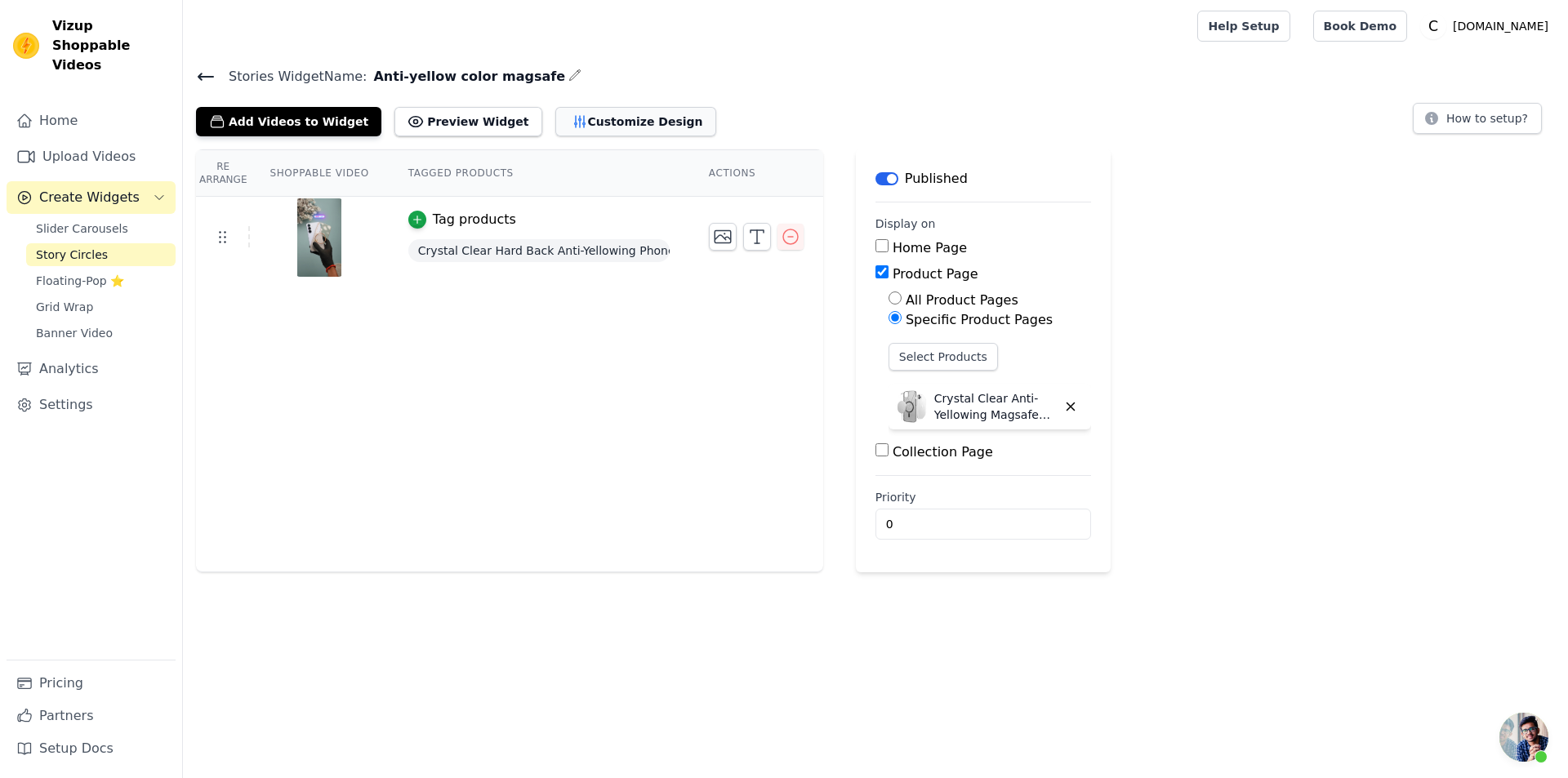
click at [577, 115] on button "Customize Design" at bounding box center [636, 122] width 161 height 29
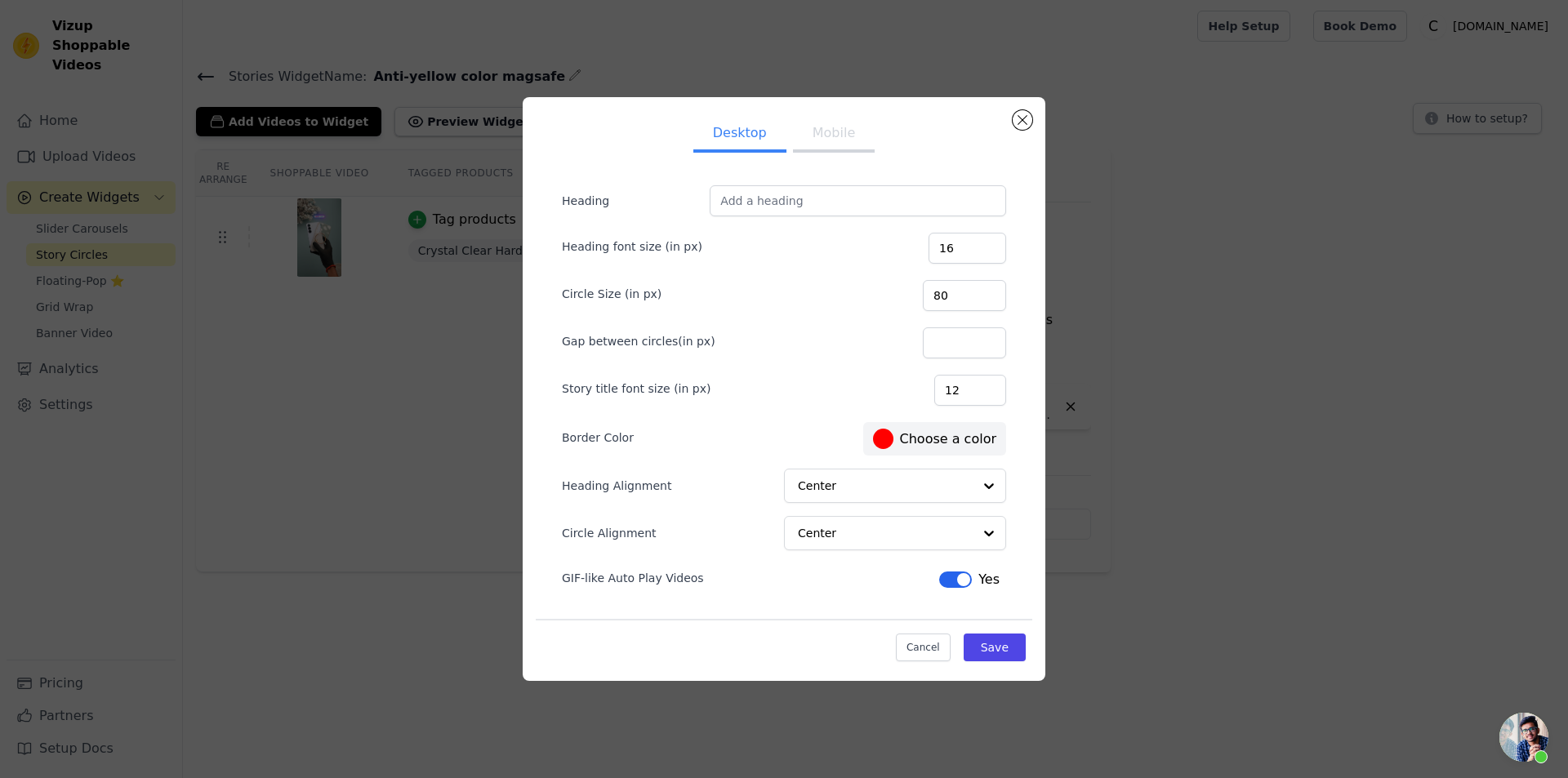
click at [875, 125] on ul "Desktop Mobile" at bounding box center [784, 134] width 497 height 49
click at [845, 131] on button "Mobile" at bounding box center [833, 135] width 81 height 36
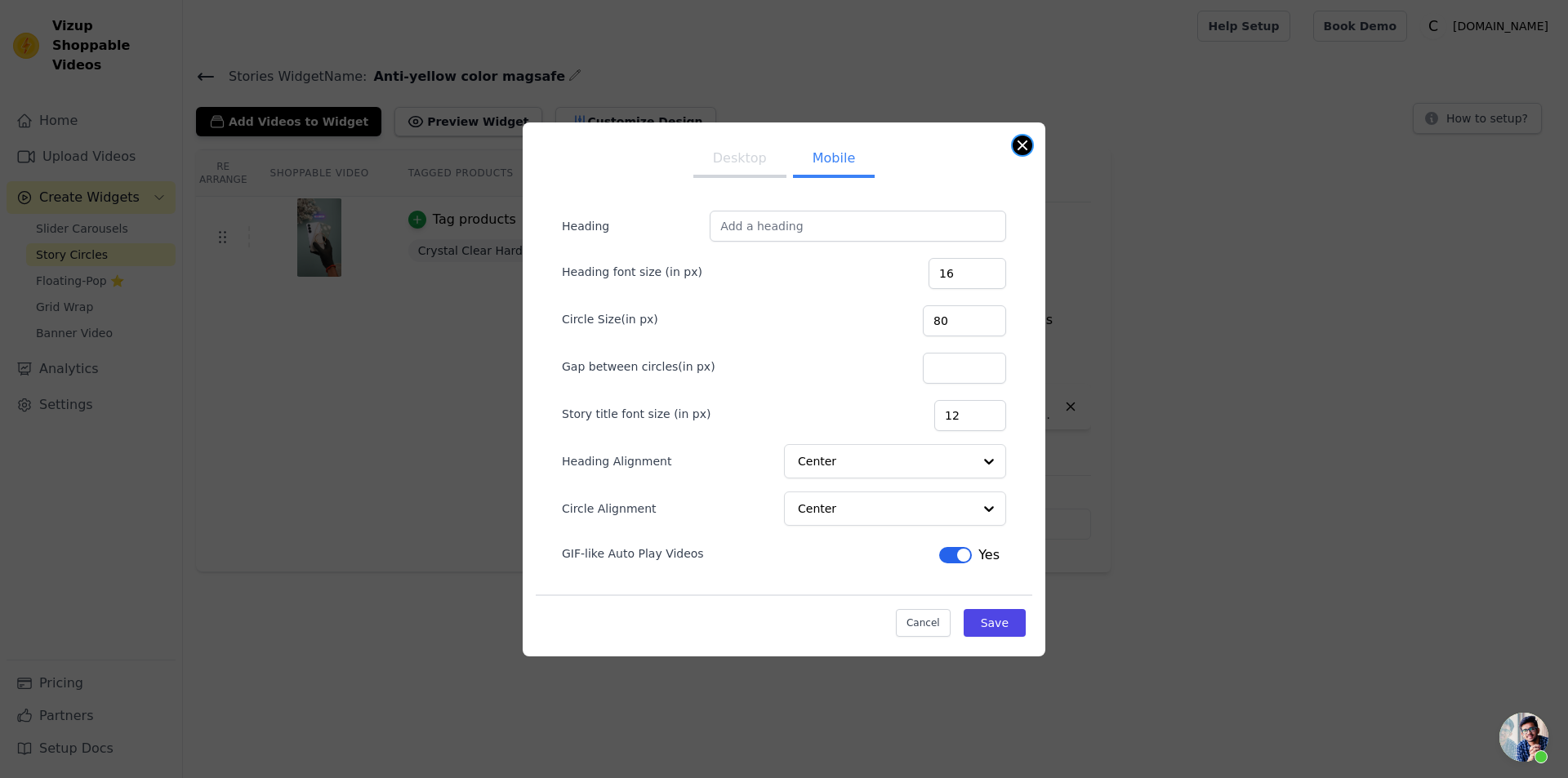
click at [1015, 151] on button "Close modal" at bounding box center [1022, 145] width 20 height 20
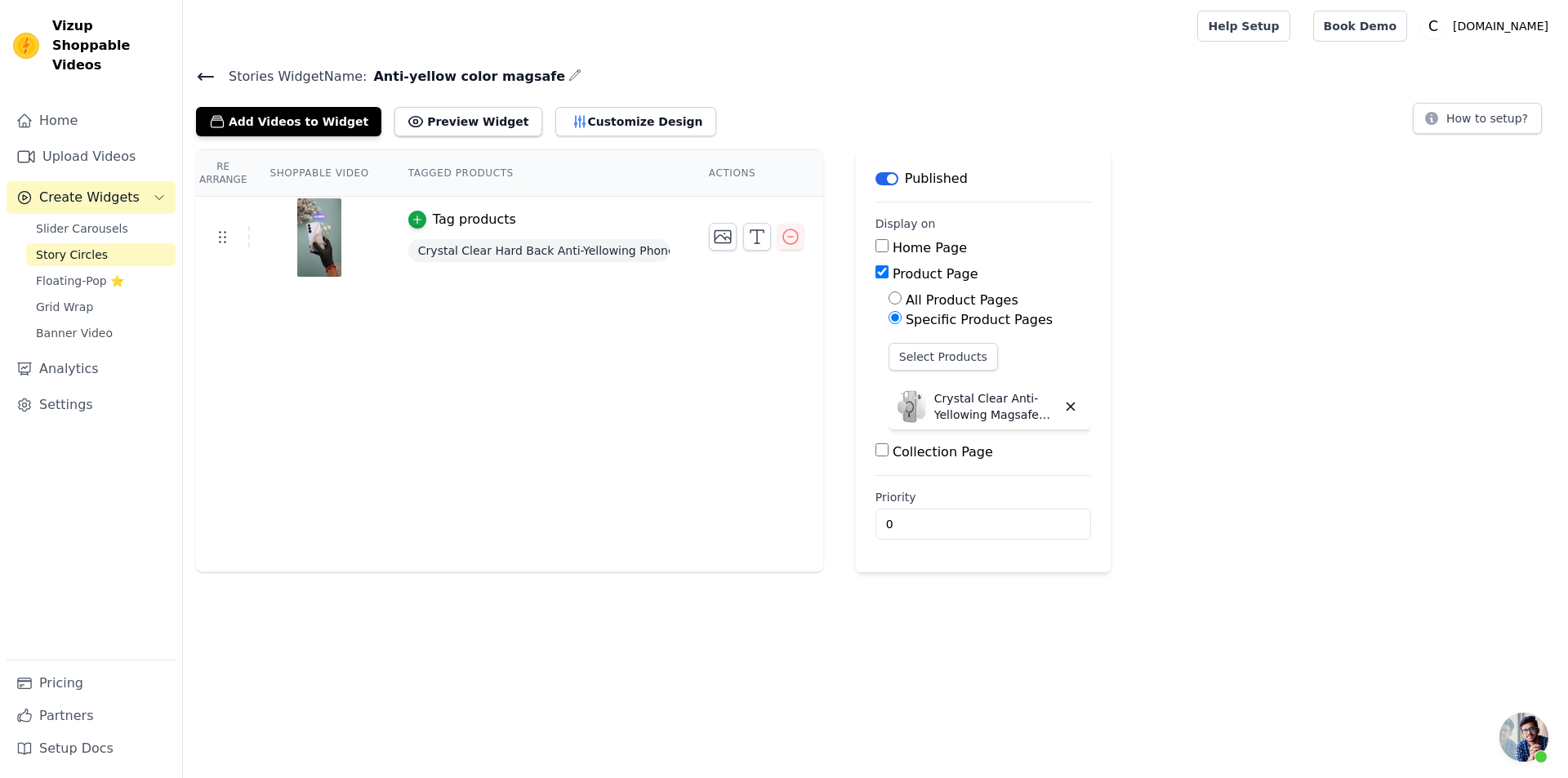
click at [209, 75] on icon at bounding box center [205, 77] width 15 height 7
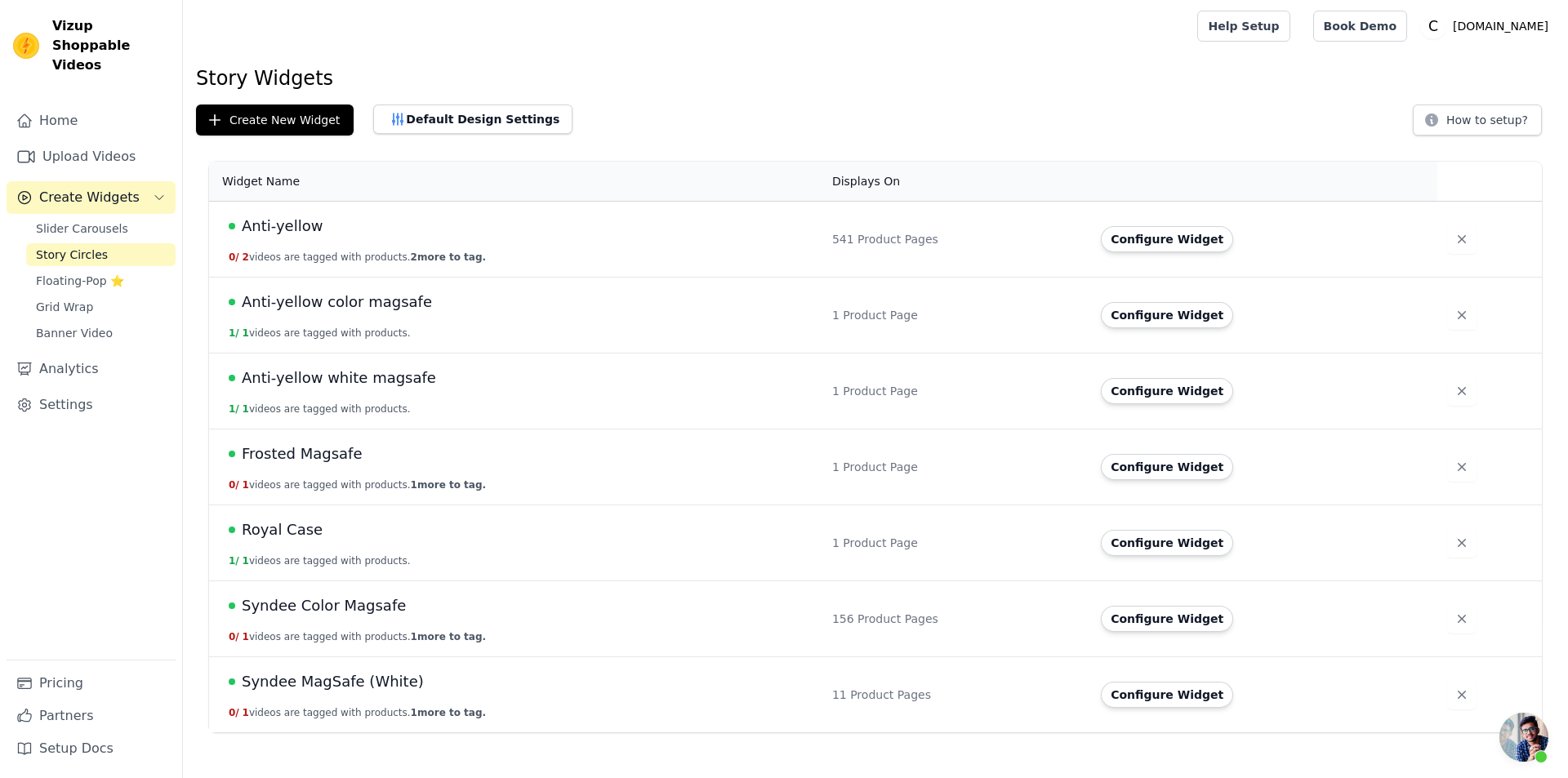
click at [294, 385] on span "Anti-yellow white magsafe" at bounding box center [338, 378] width 195 height 23
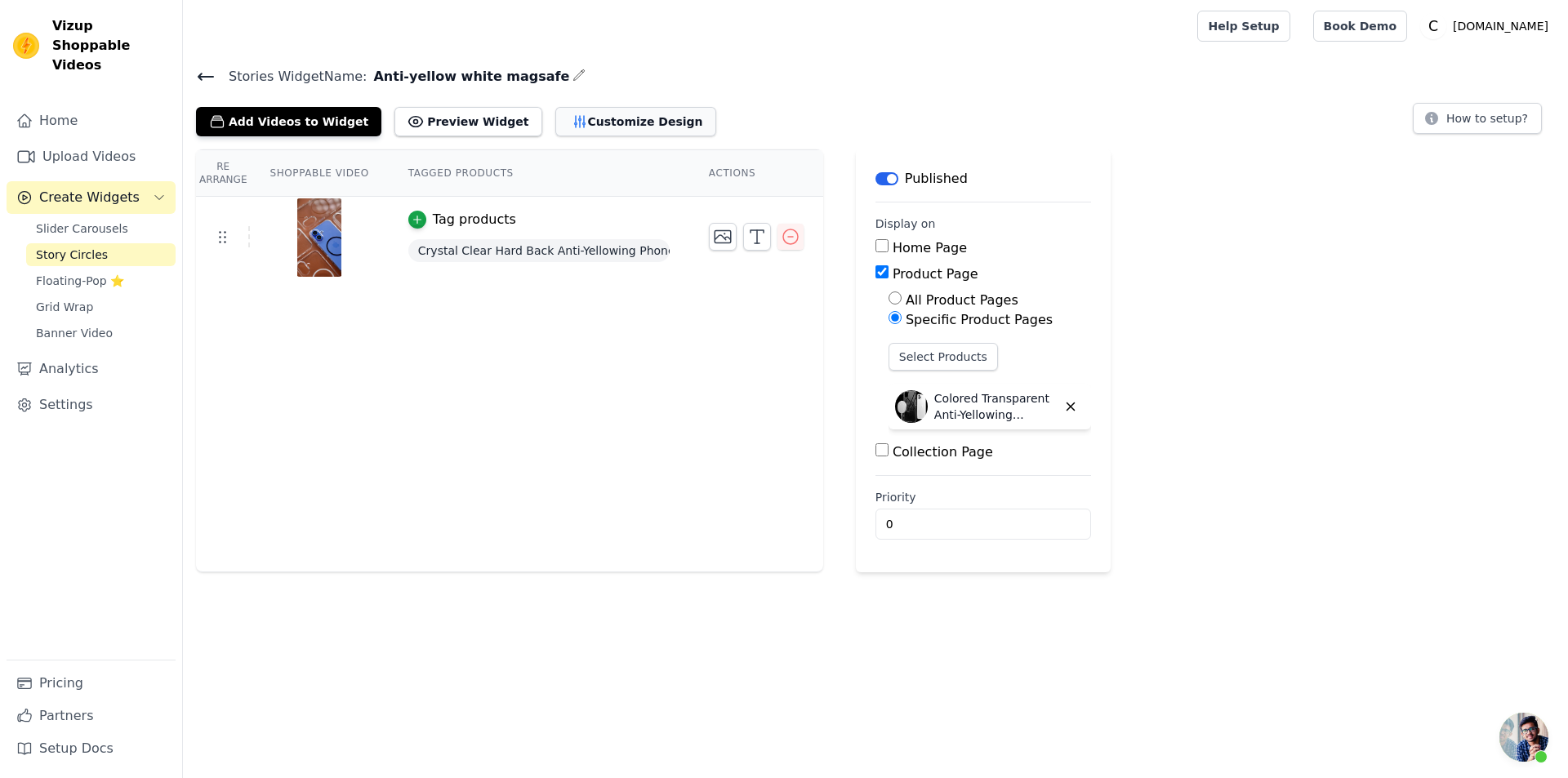
click at [556, 119] on button "Customize Design" at bounding box center [636, 122] width 161 height 29
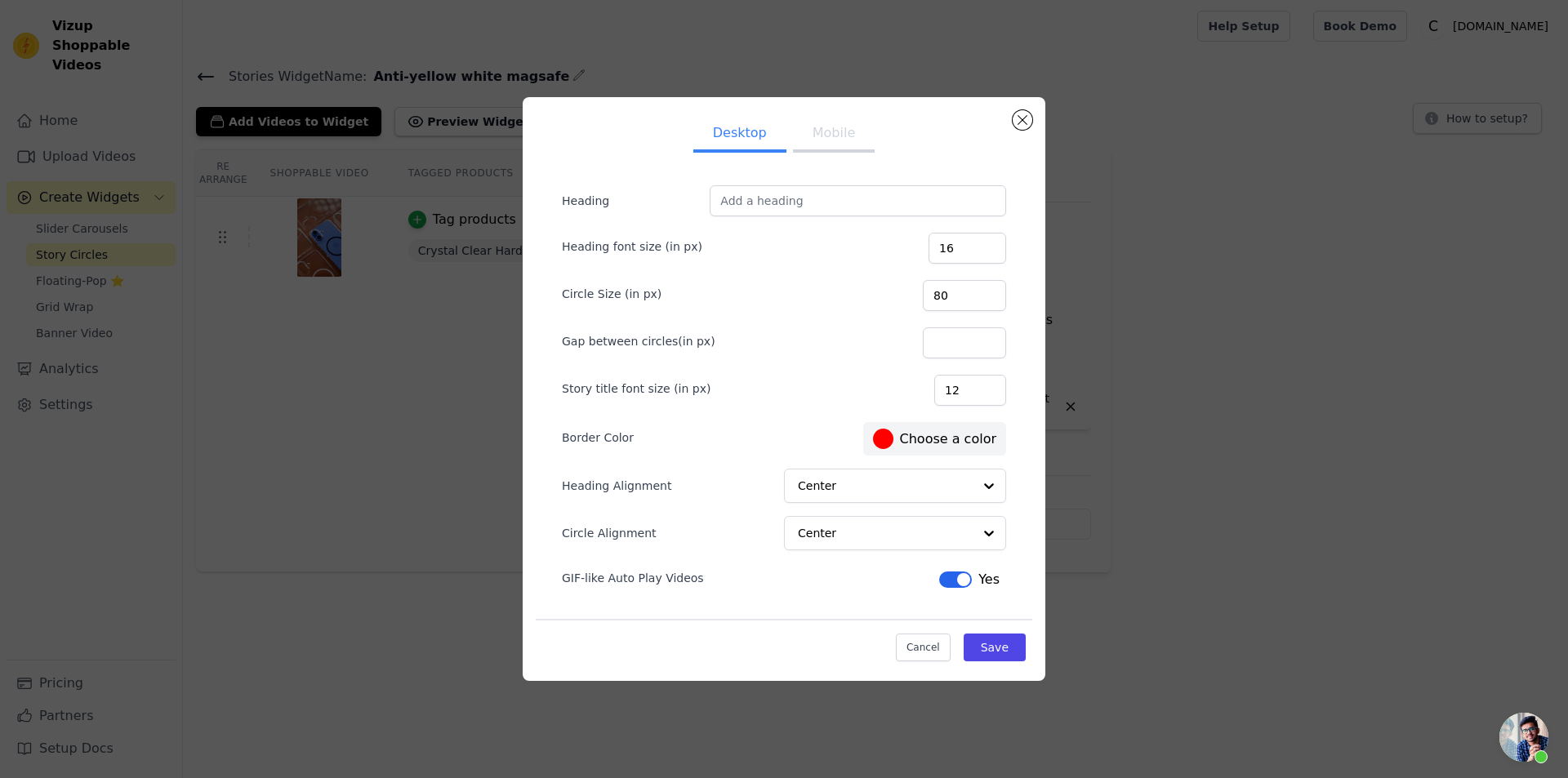
click at [460, 117] on div "Desktop Mobile Heading Heading font size (in px) 16 Circle Size (in px) 80 Gap …" at bounding box center [783, 389] width 1515 height 636
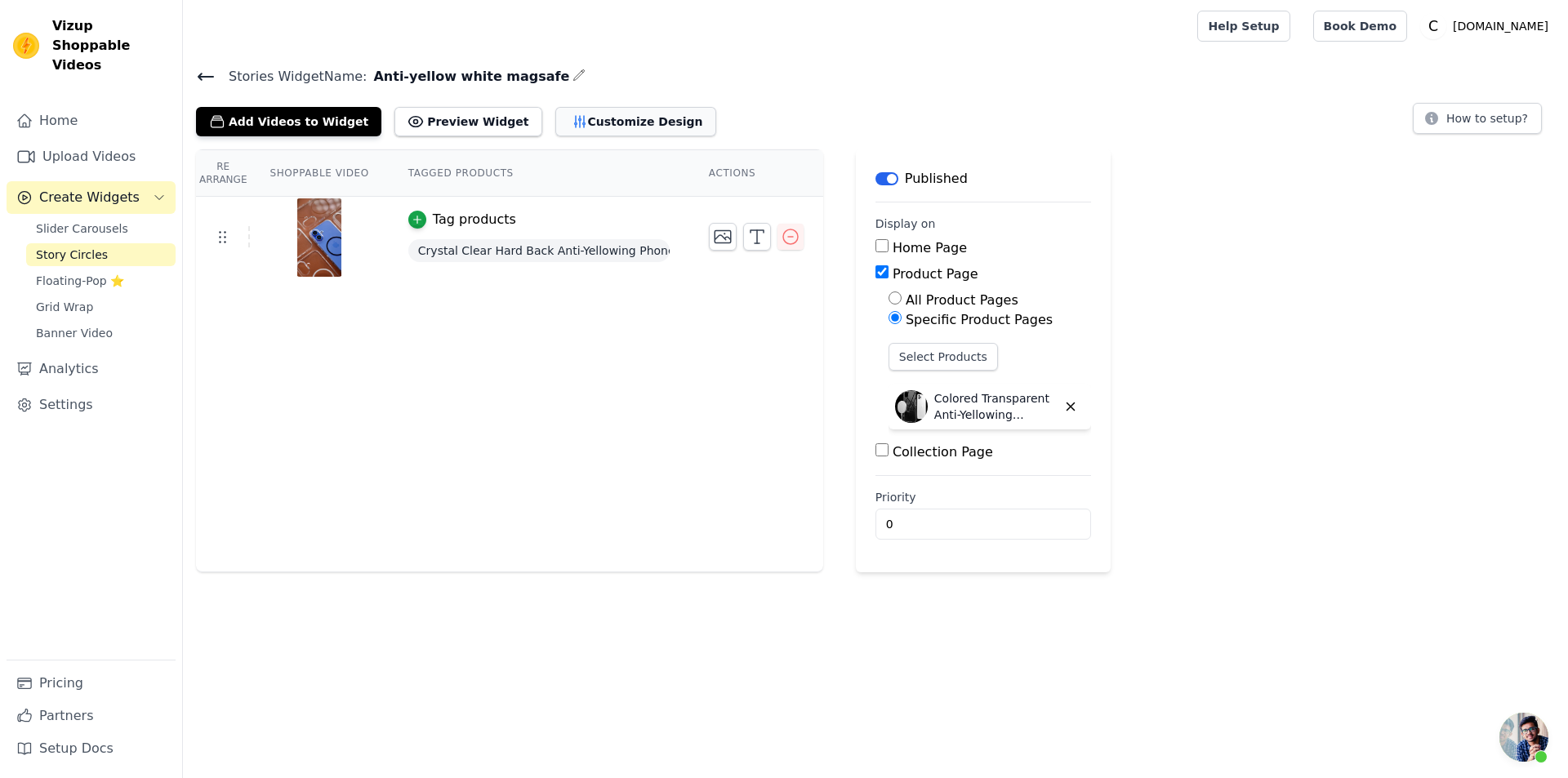
click at [561, 128] on button "Customize Design" at bounding box center [636, 122] width 161 height 29
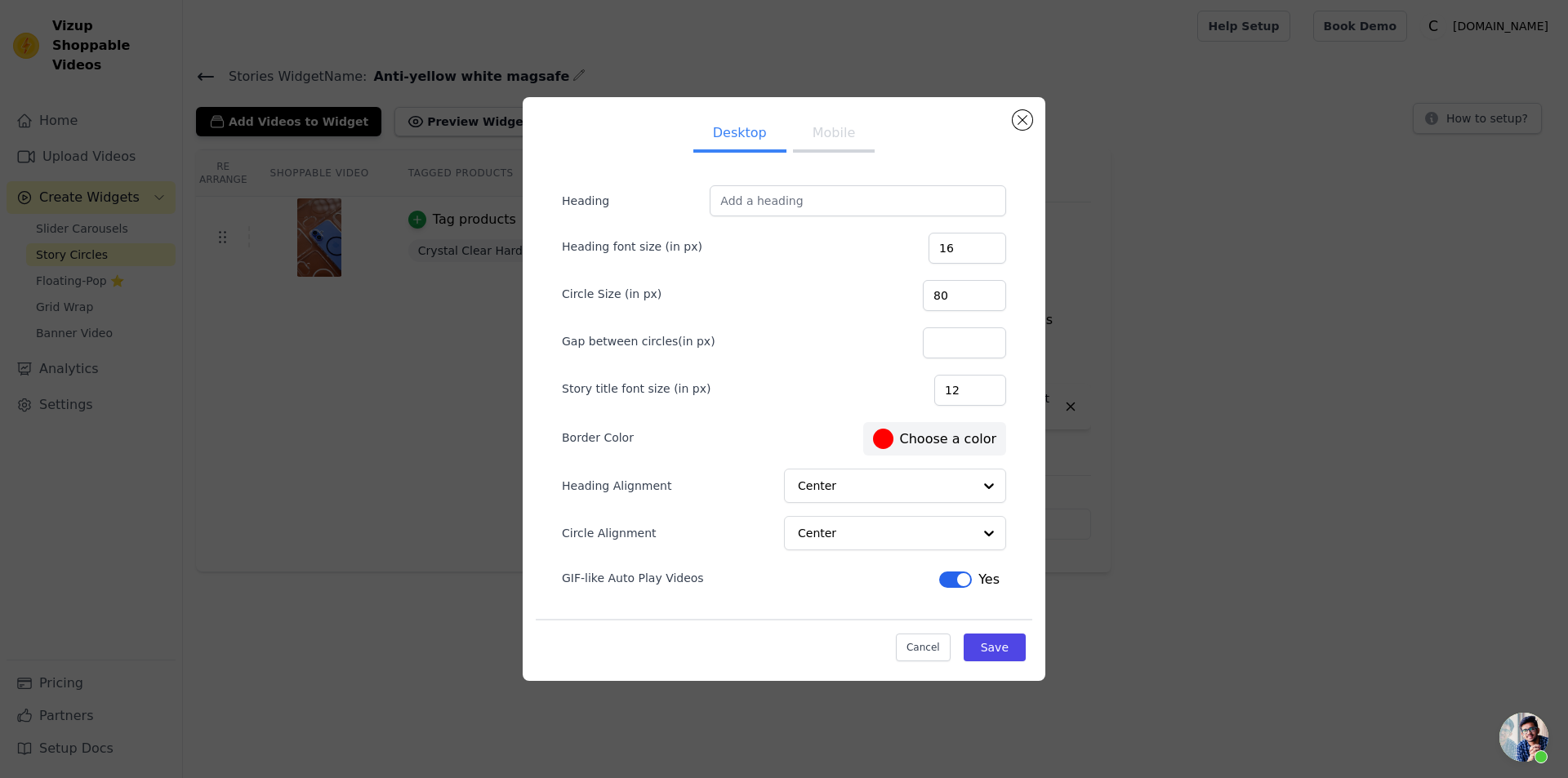
click at [860, 138] on button "Mobile" at bounding box center [833, 135] width 81 height 36
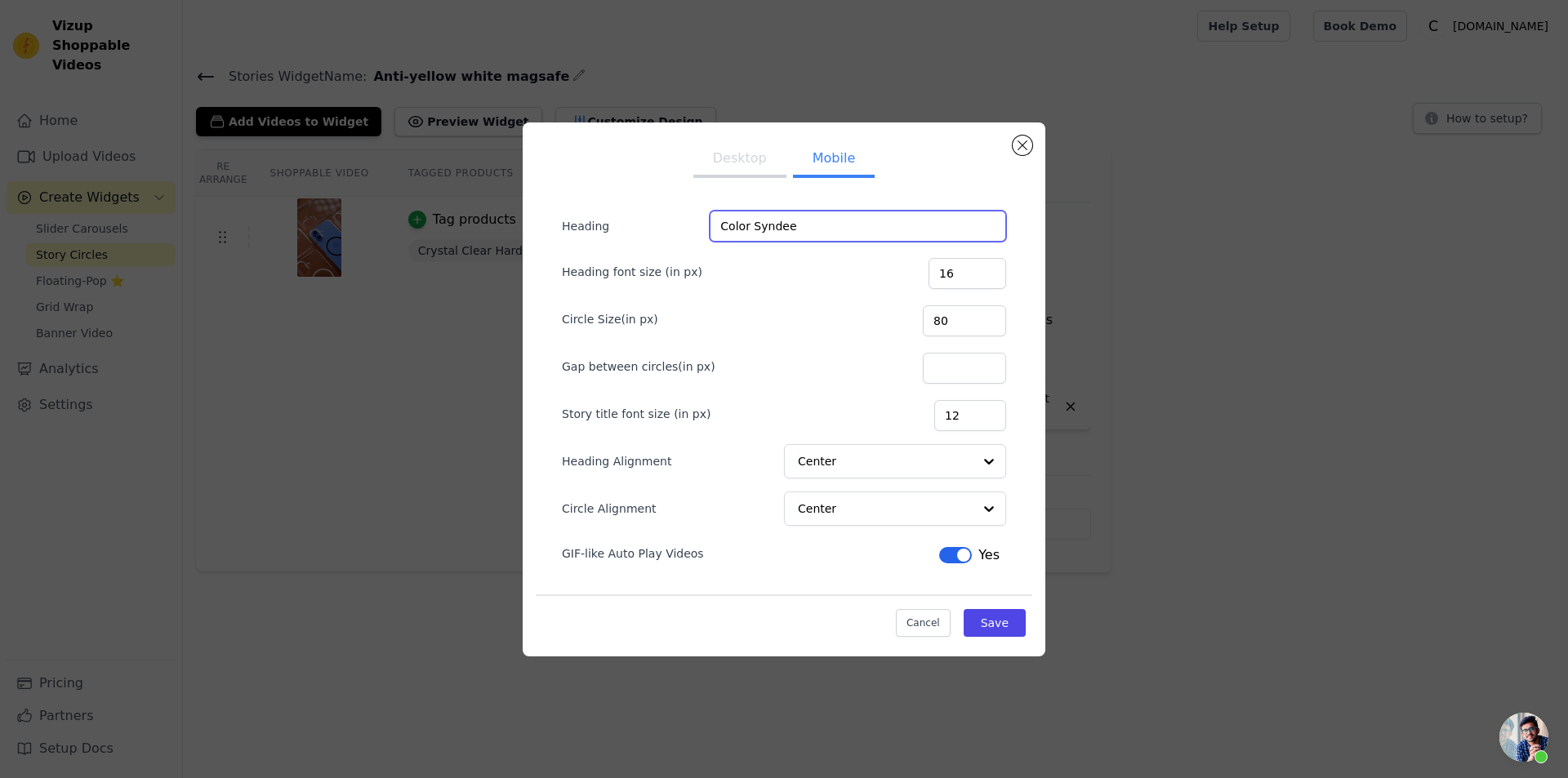
drag, startPoint x: 824, startPoint y: 222, endPoint x: 698, endPoint y: 233, distance: 126.5
click at [699, 233] on div "Heading Color Syndee" at bounding box center [783, 226] width 444 height 31
drag, startPoint x: 991, startPoint y: 608, endPoint x: 1001, endPoint y: 607, distance: 10.0
click at [993, 609] on button "Save" at bounding box center [994, 623] width 62 height 28
